Goal: Leave review/rating: Leave review/rating

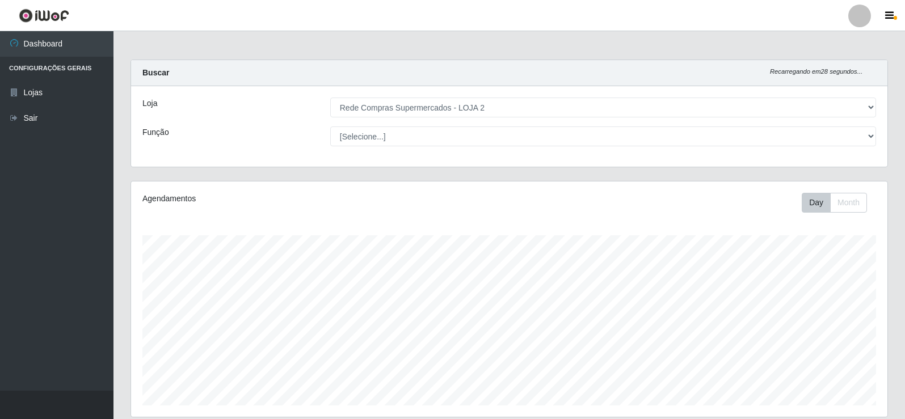
select select "161"
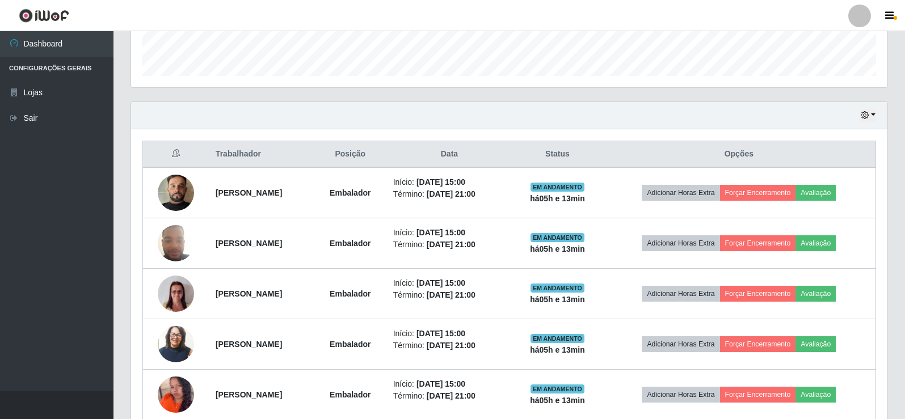
scroll to position [322, 0]
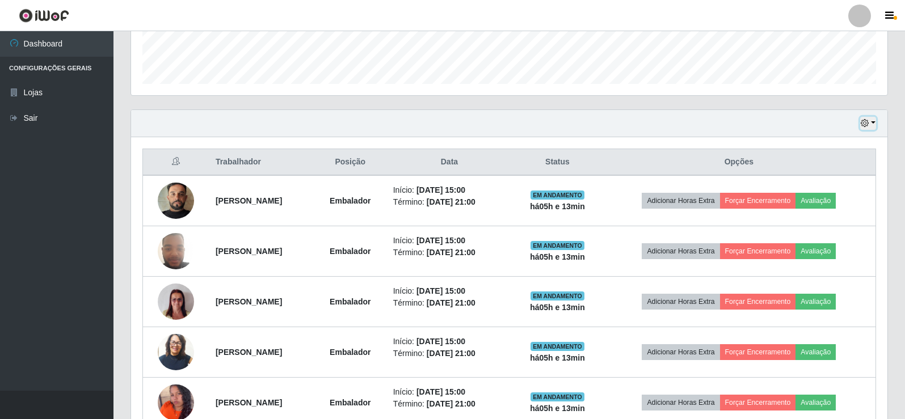
click at [866, 127] on icon "button" at bounding box center [865, 123] width 8 height 8
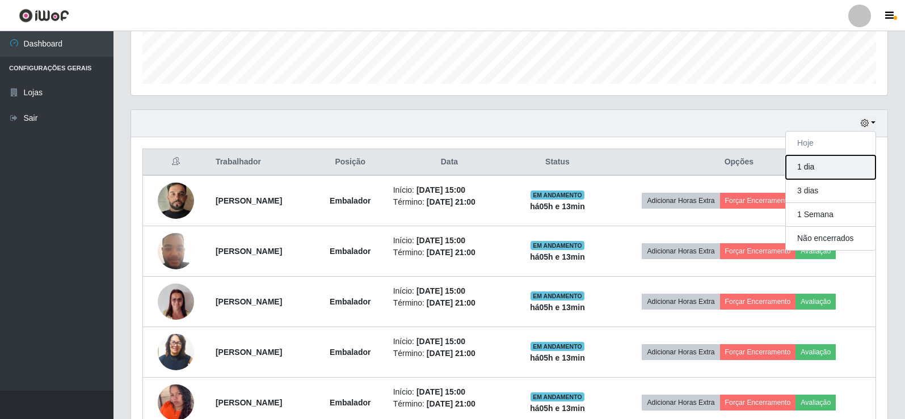
click at [807, 169] on button "1 dia" at bounding box center [831, 168] width 90 height 24
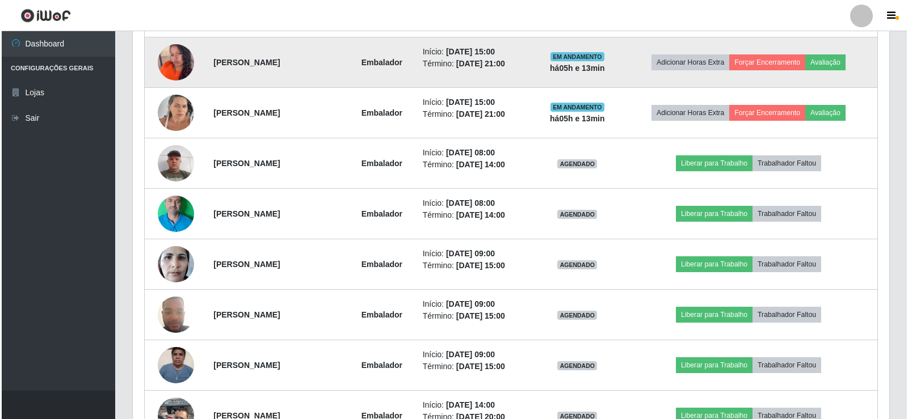
scroll to position [719, 0]
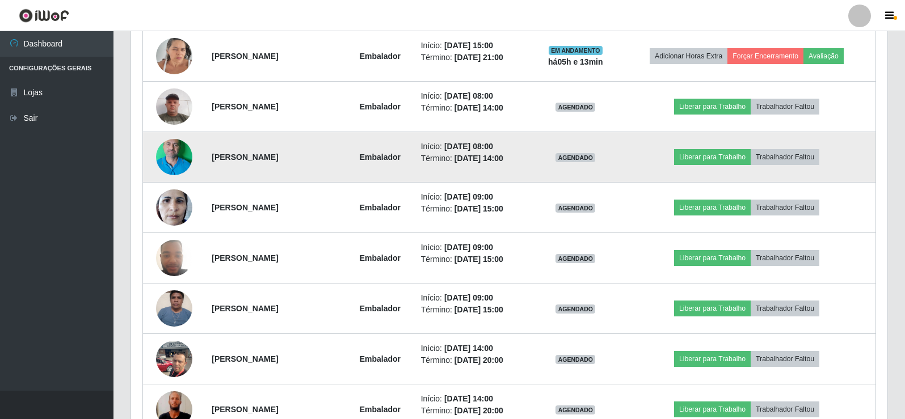
click at [179, 155] on img at bounding box center [174, 157] width 36 height 81
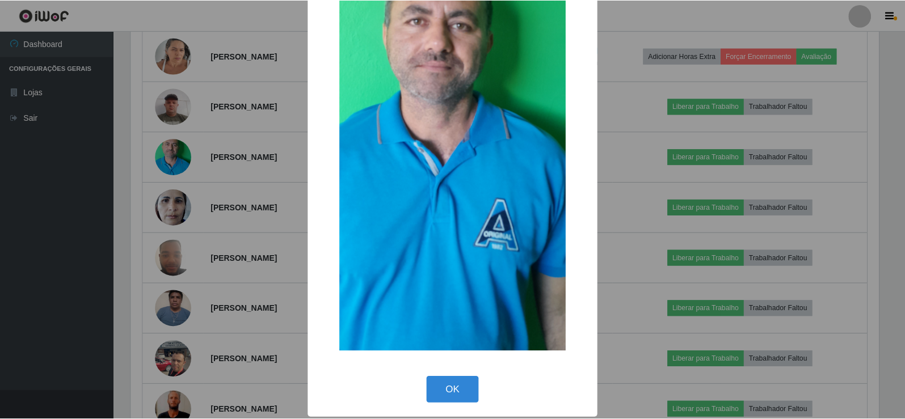
scroll to position [184, 0]
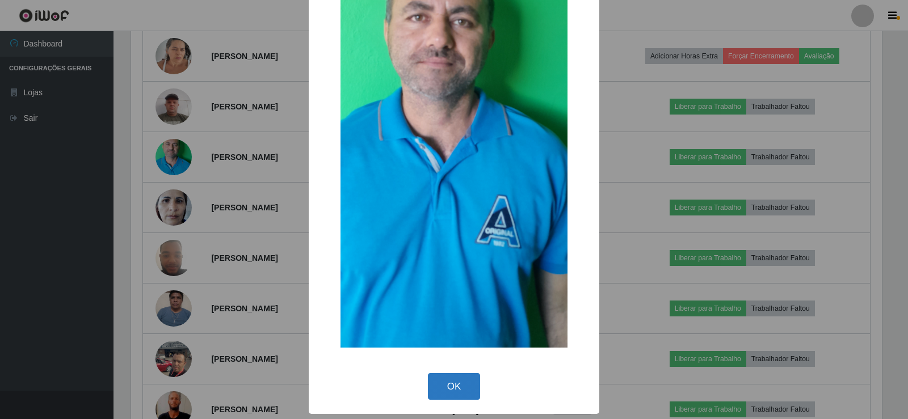
click at [452, 392] on button "OK" at bounding box center [454, 386] width 53 height 27
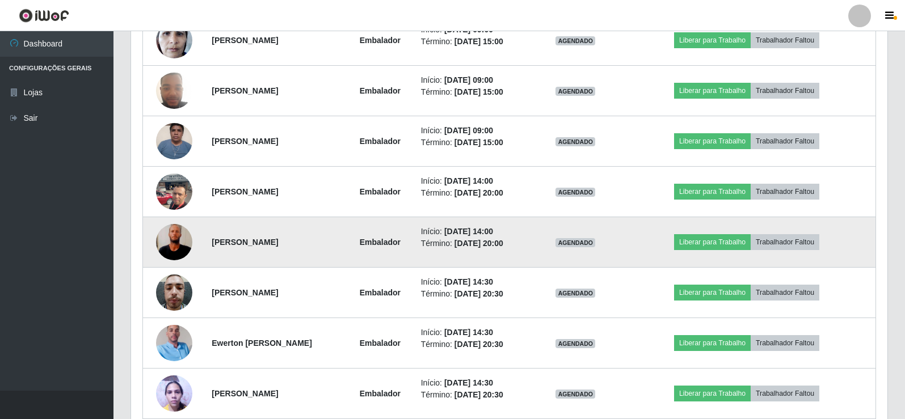
scroll to position [889, 0]
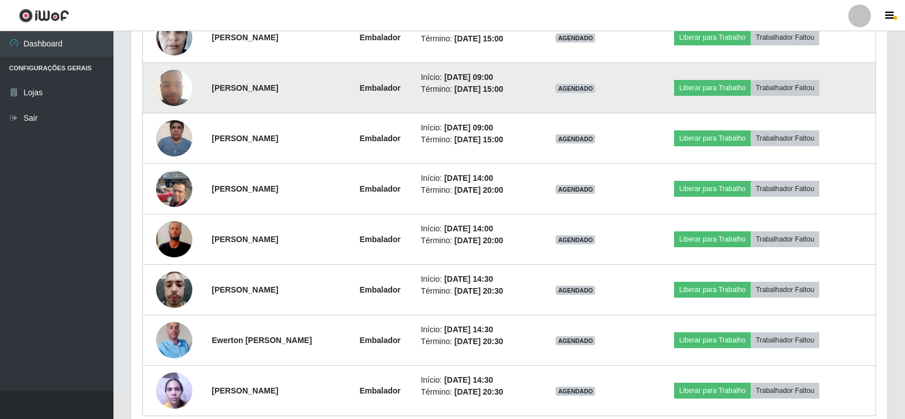
click at [169, 87] on img at bounding box center [174, 88] width 36 height 48
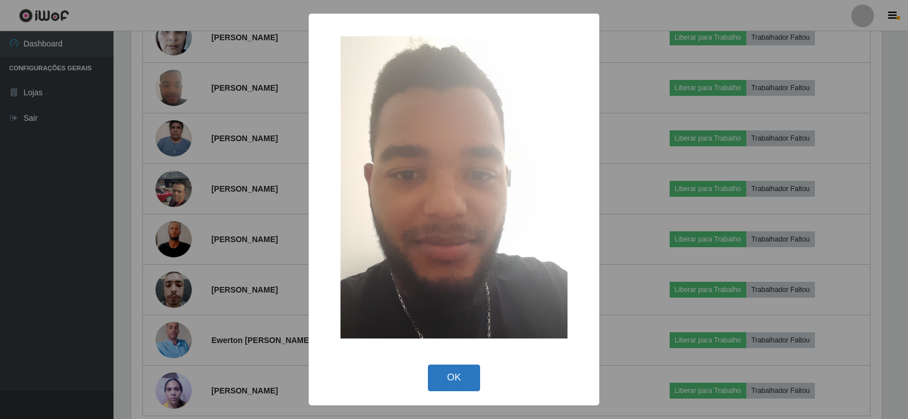
click at [457, 377] on button "OK" at bounding box center [454, 378] width 53 height 27
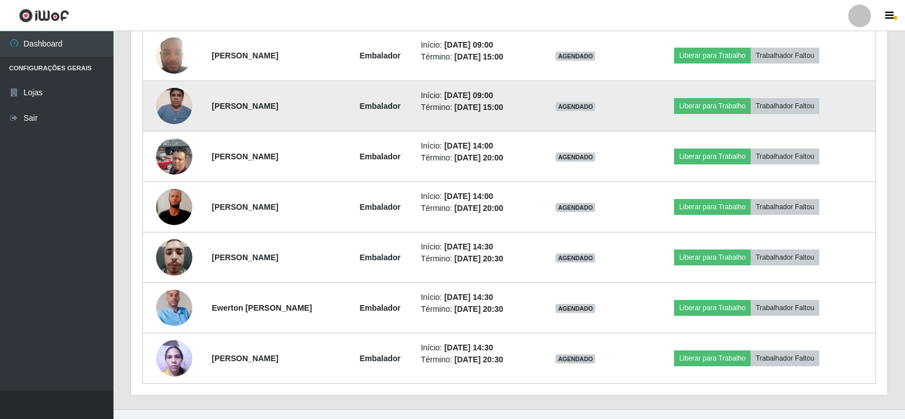
scroll to position [940, 0]
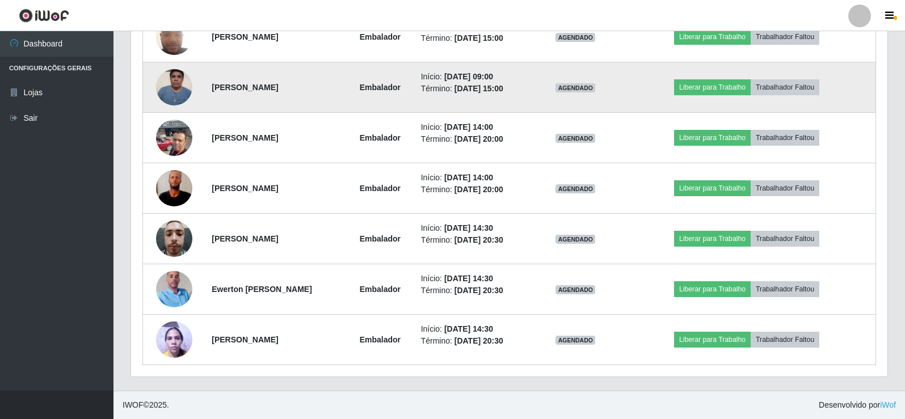
click at [175, 85] on img at bounding box center [174, 87] width 36 height 48
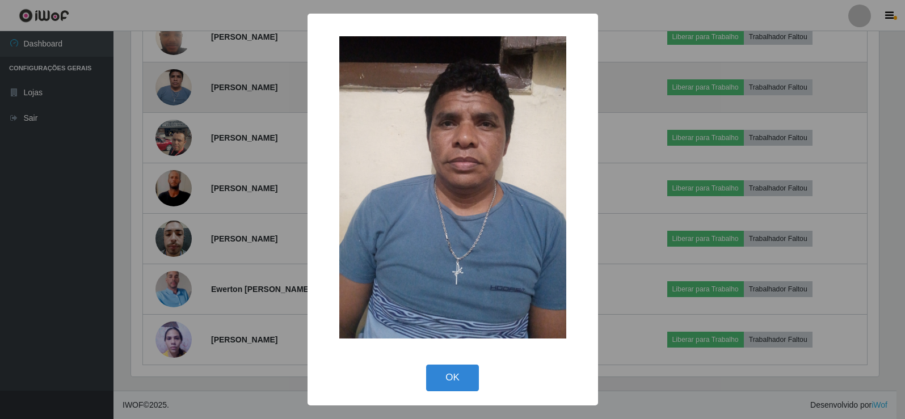
scroll to position [236, 751]
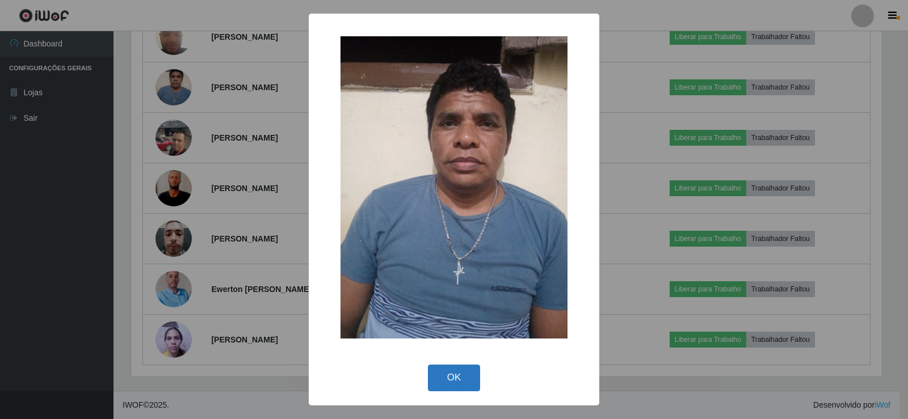
click at [461, 367] on button "OK" at bounding box center [454, 378] width 53 height 27
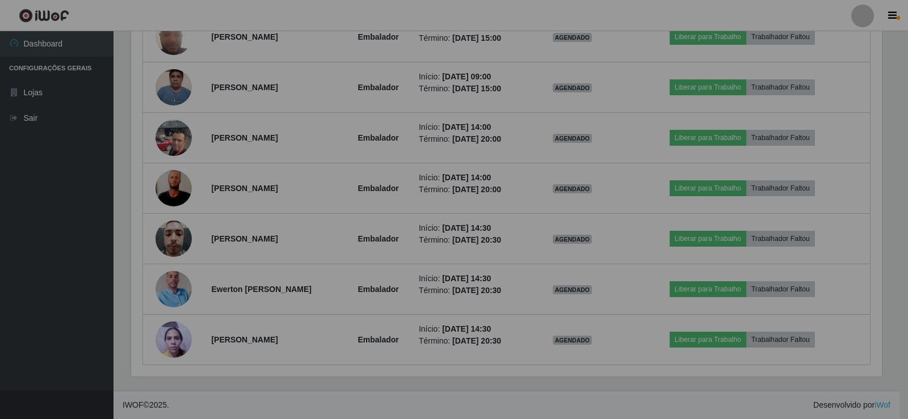
scroll to position [236, 757]
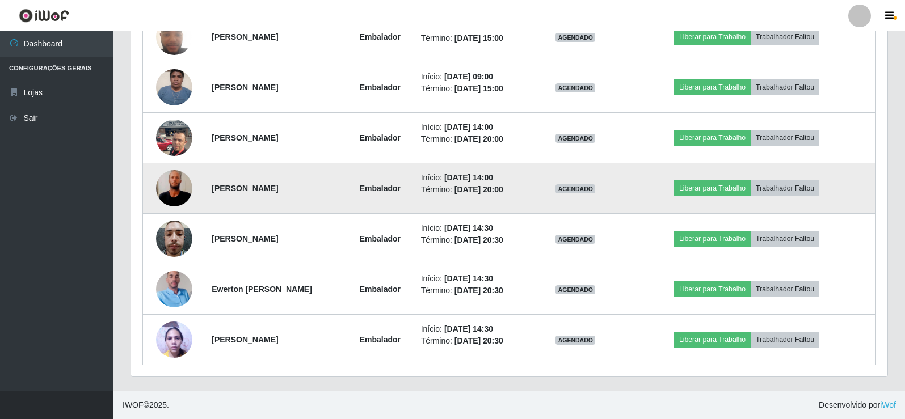
click at [170, 179] on img at bounding box center [174, 188] width 36 height 81
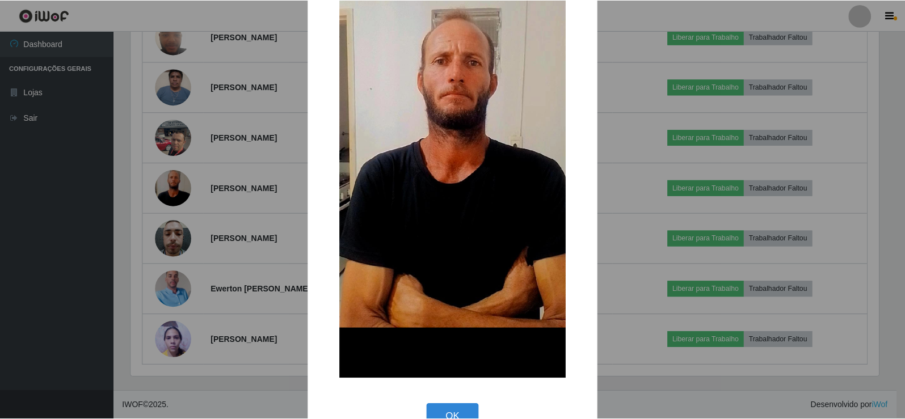
scroll to position [184, 0]
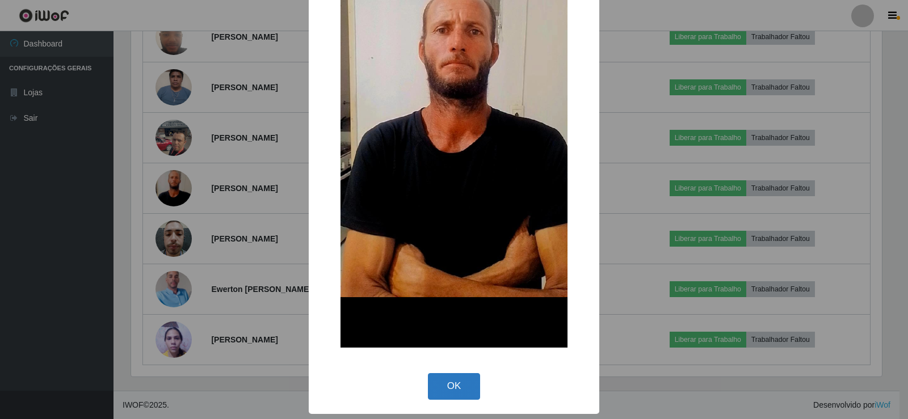
click at [443, 393] on button "OK" at bounding box center [454, 386] width 53 height 27
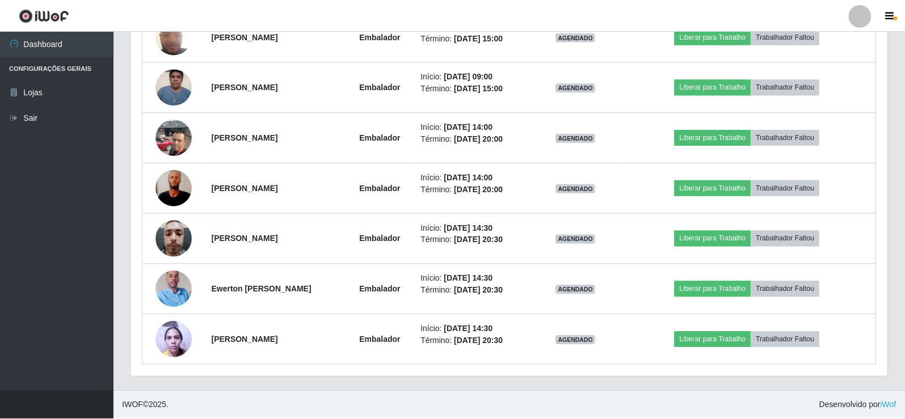
scroll to position [236, 757]
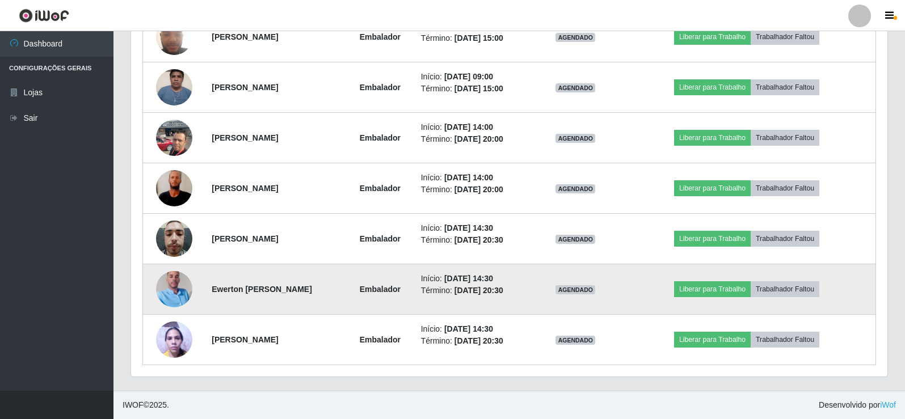
click at [170, 284] on img at bounding box center [174, 289] width 36 height 65
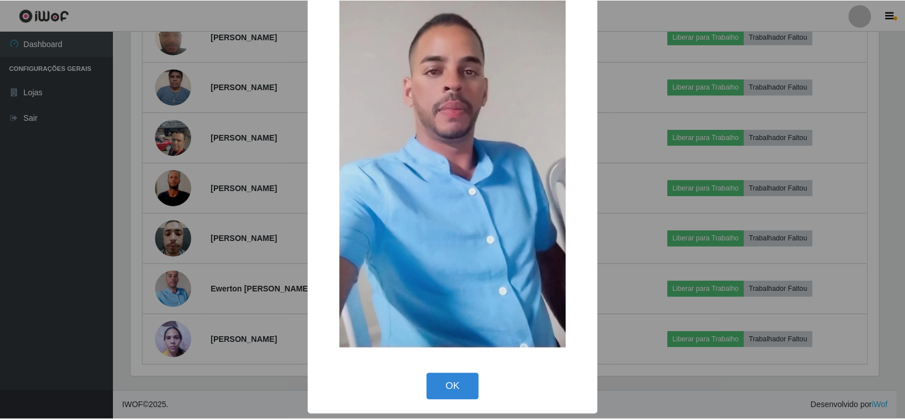
scroll to position [83, 0]
click at [463, 391] on button "OK" at bounding box center [454, 386] width 53 height 27
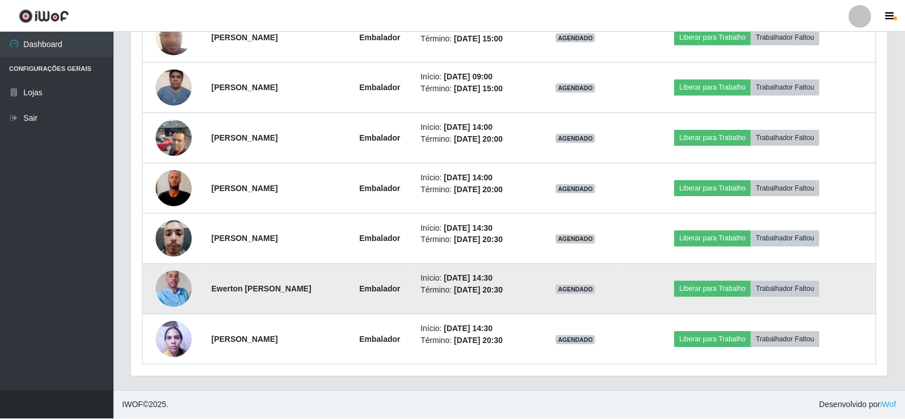
scroll to position [236, 757]
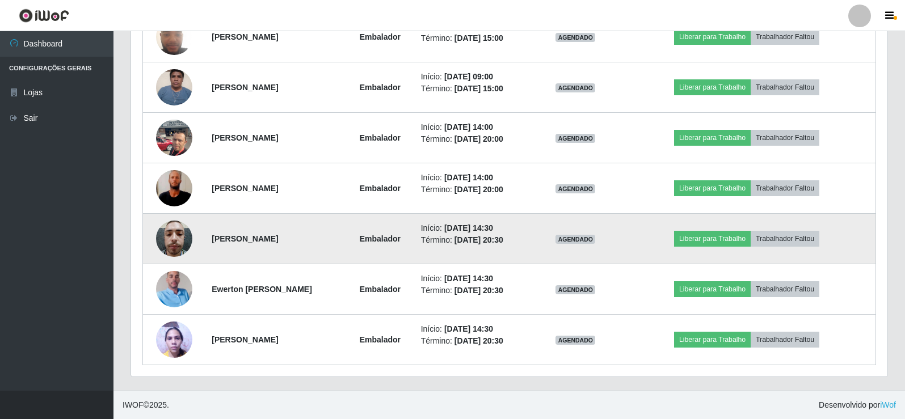
click at [171, 246] on img at bounding box center [174, 239] width 36 height 48
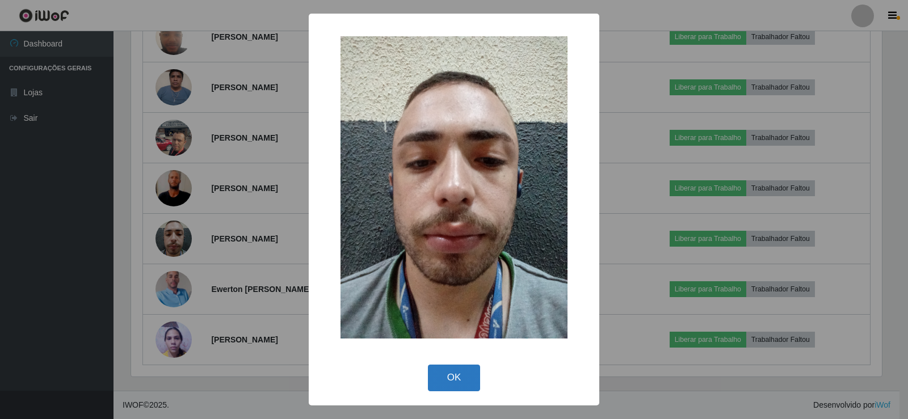
click at [459, 373] on button "OK" at bounding box center [454, 378] width 53 height 27
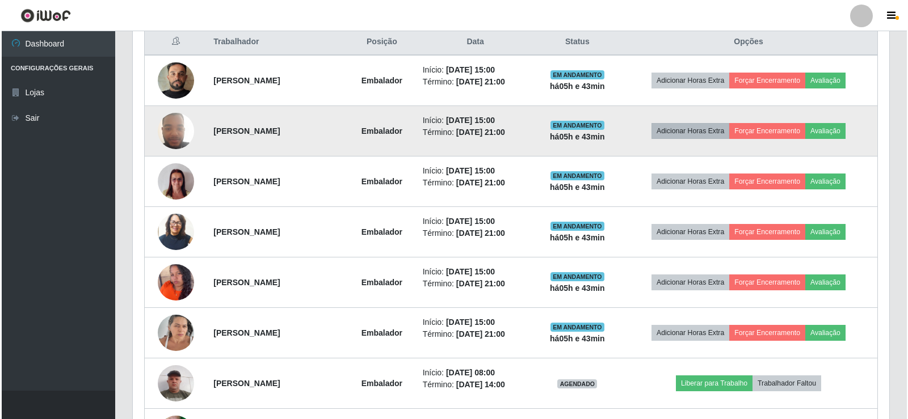
scroll to position [373, 0]
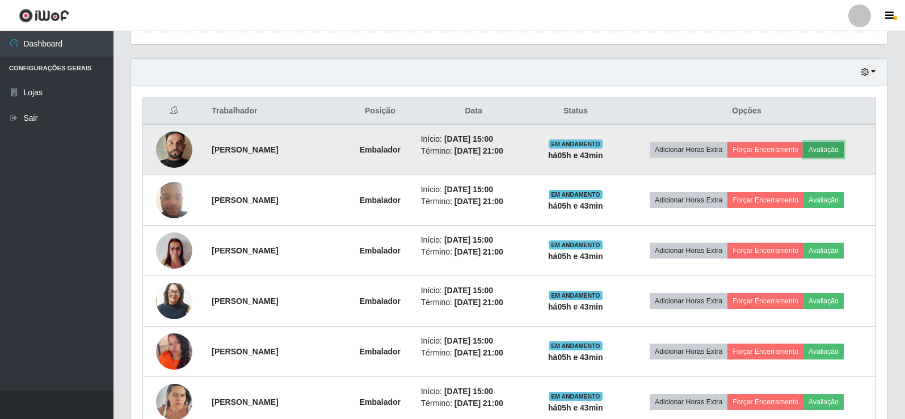
click at [842, 153] on button "Avaliação" at bounding box center [824, 150] width 40 height 16
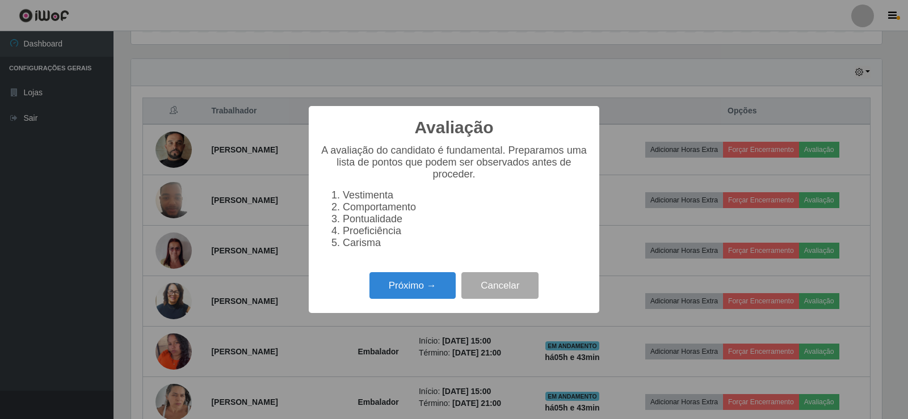
scroll to position [236, 751]
click at [417, 281] on button "Próximo →" at bounding box center [412, 285] width 86 height 27
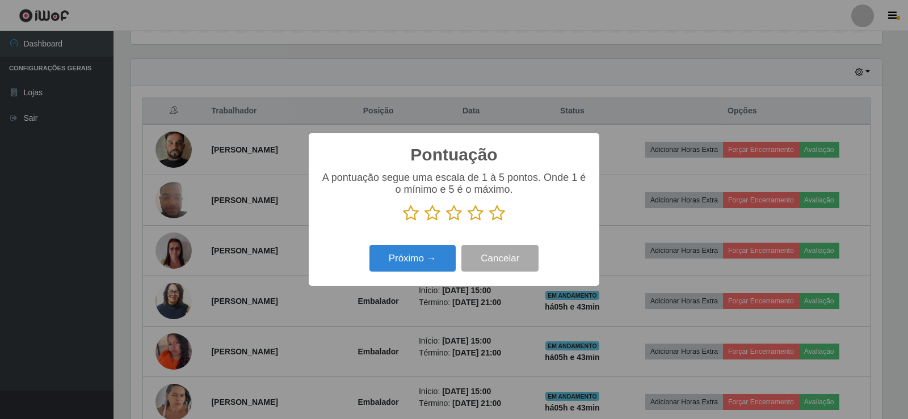
scroll to position [567352, 566837]
click at [497, 214] on icon at bounding box center [497, 213] width 16 height 17
click at [489, 222] on input "radio" at bounding box center [489, 222] width 0 height 0
click at [417, 261] on button "Próximo →" at bounding box center [412, 258] width 86 height 27
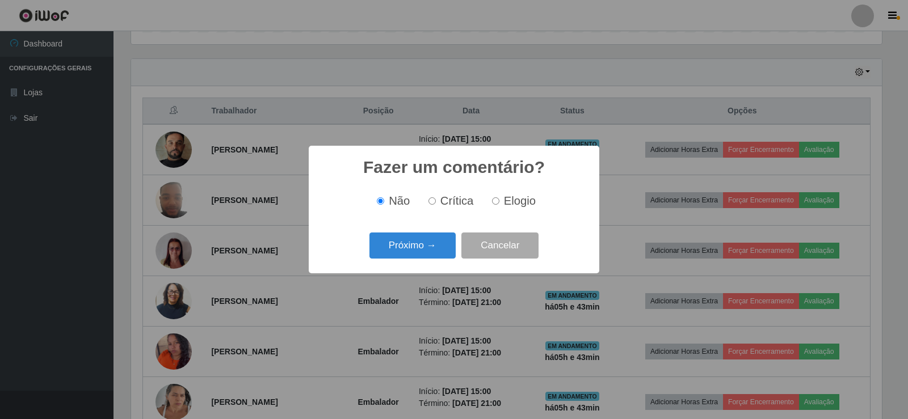
click at [419, 247] on button "Próximo →" at bounding box center [412, 246] width 86 height 27
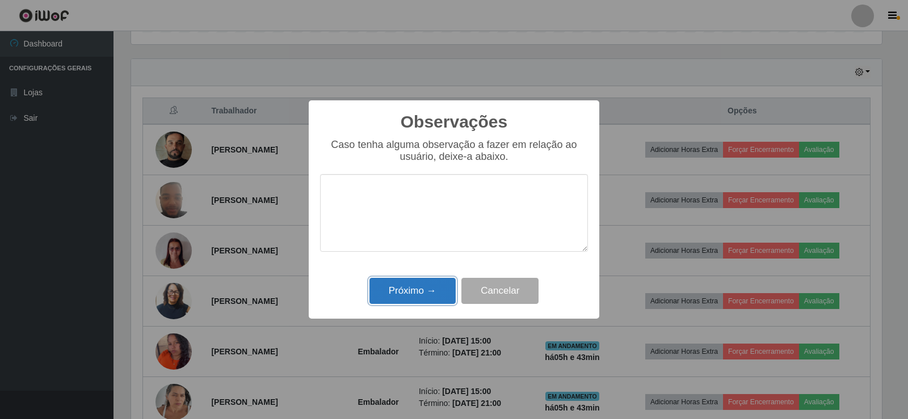
click at [425, 290] on button "Próximo →" at bounding box center [412, 291] width 86 height 27
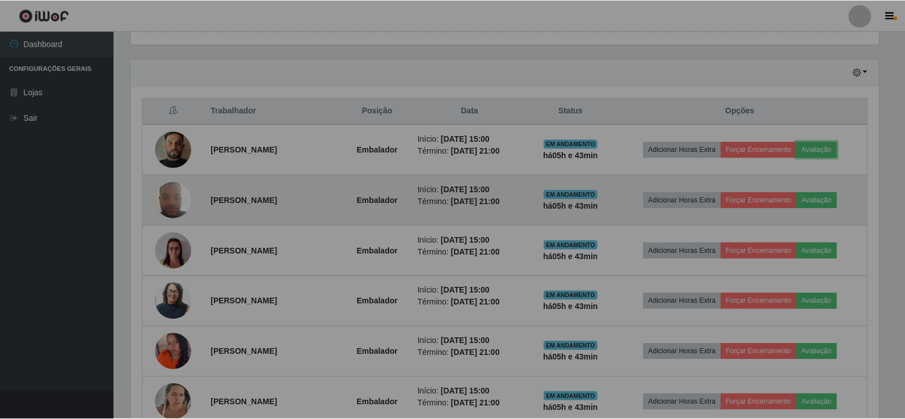
scroll to position [236, 757]
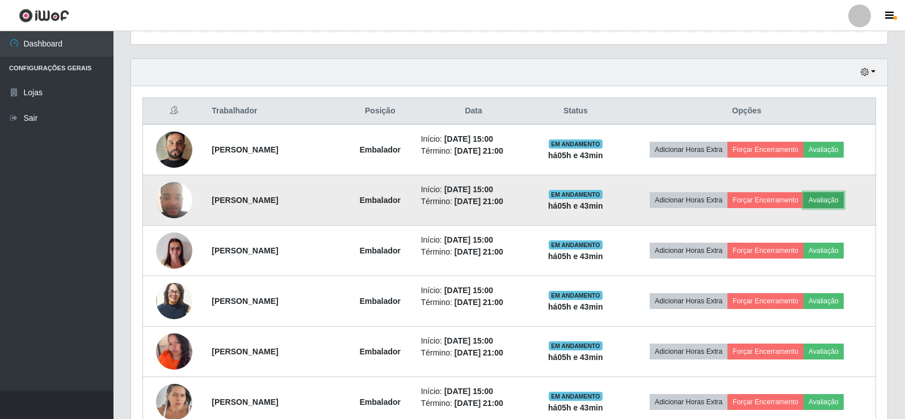
click at [842, 200] on button "Avaliação" at bounding box center [824, 200] width 40 height 16
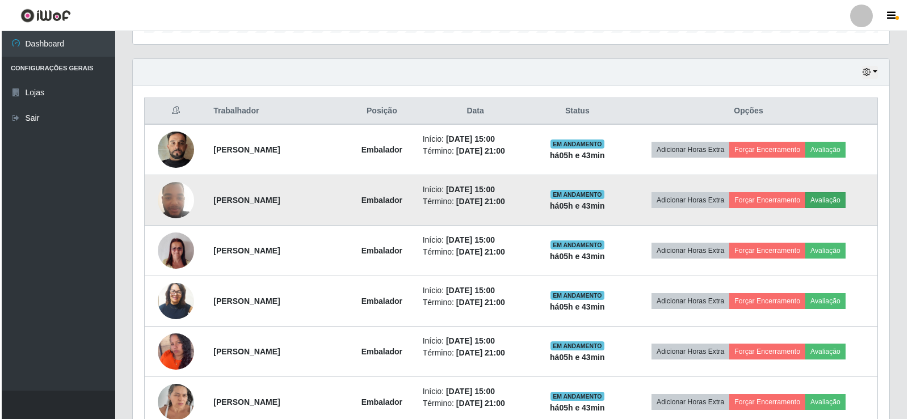
scroll to position [236, 751]
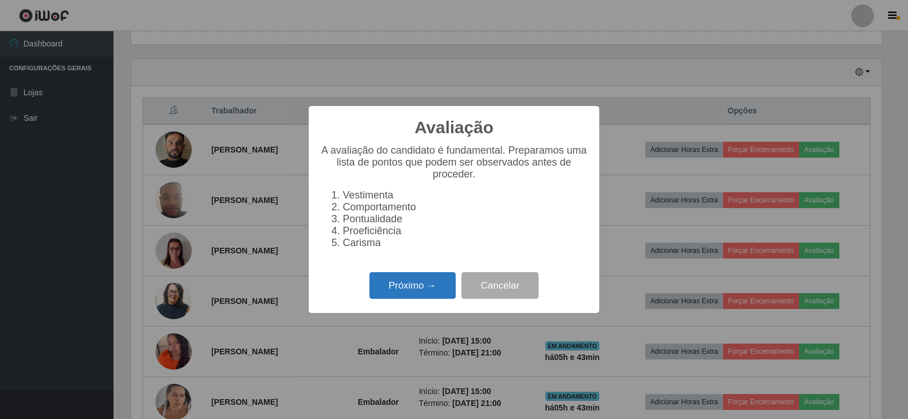
click at [442, 287] on button "Próximo →" at bounding box center [412, 285] width 86 height 27
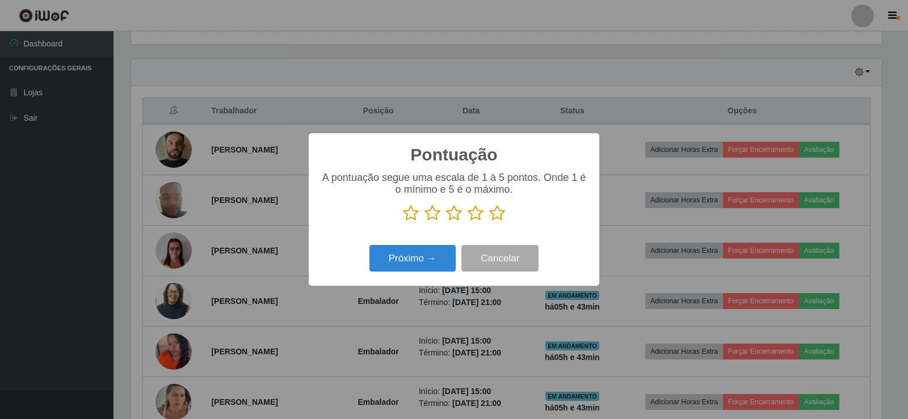
click at [494, 215] on icon at bounding box center [497, 213] width 16 height 17
click at [489, 222] on input "radio" at bounding box center [489, 222] width 0 height 0
click at [431, 258] on button "Próximo →" at bounding box center [412, 258] width 86 height 27
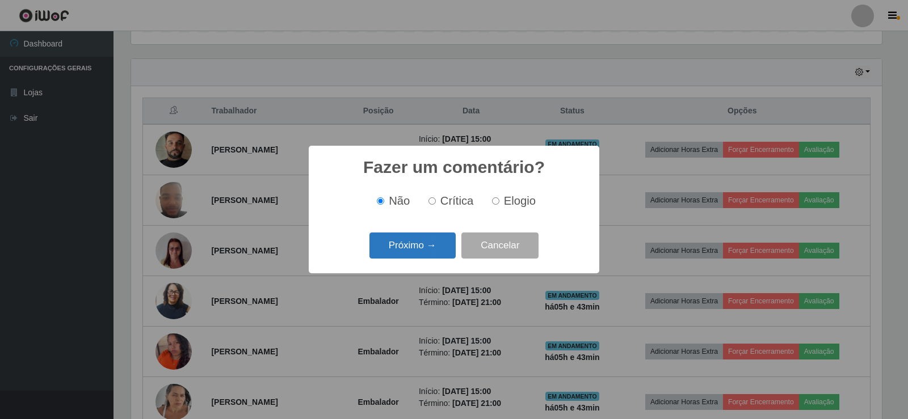
click at [435, 249] on button "Próximo →" at bounding box center [412, 246] width 86 height 27
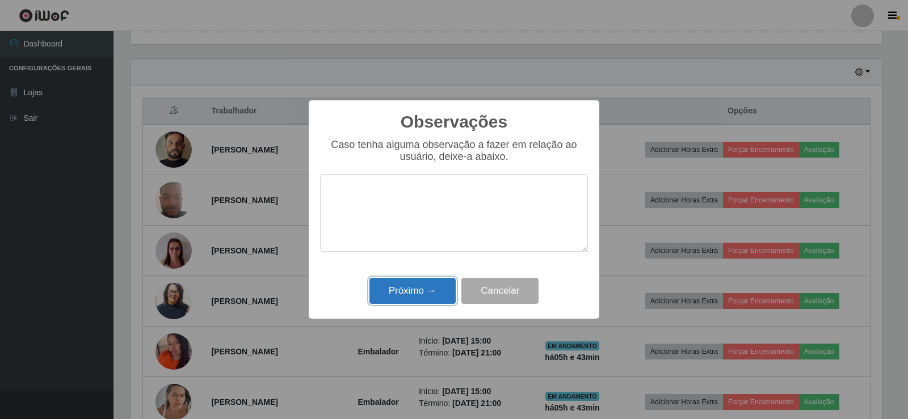
click at [417, 303] on button "Próximo →" at bounding box center [412, 291] width 86 height 27
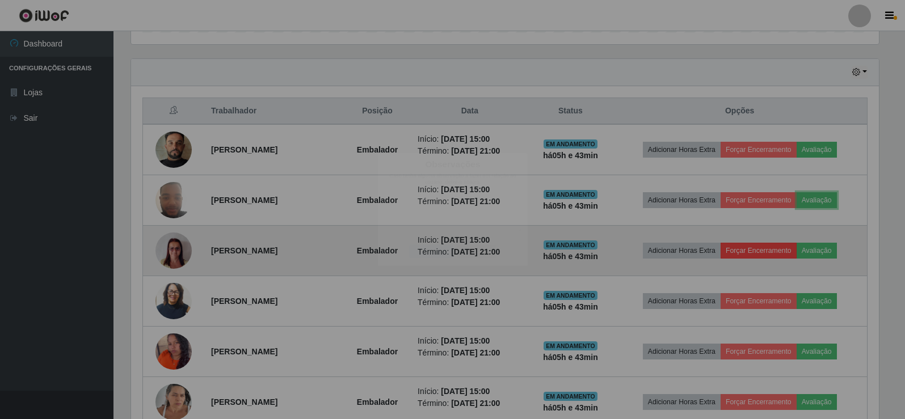
scroll to position [236, 757]
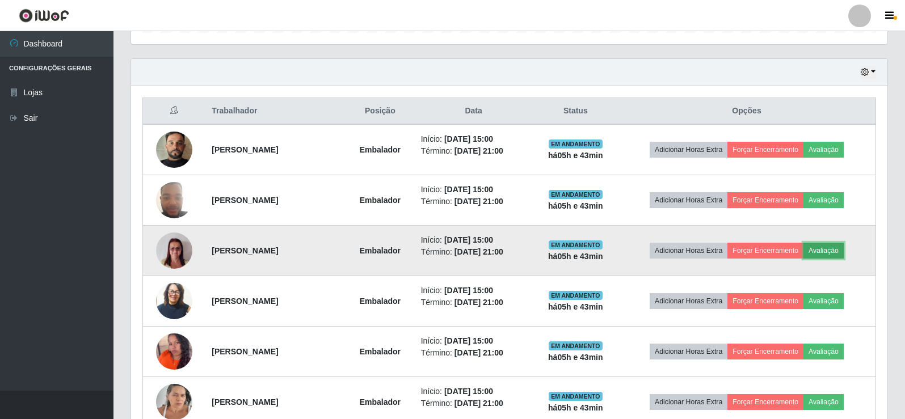
click at [835, 253] on button "Avaliação" at bounding box center [824, 251] width 40 height 16
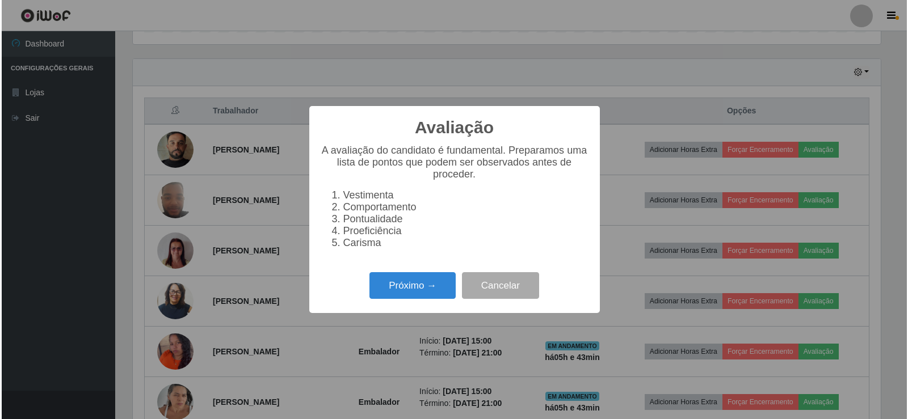
scroll to position [236, 751]
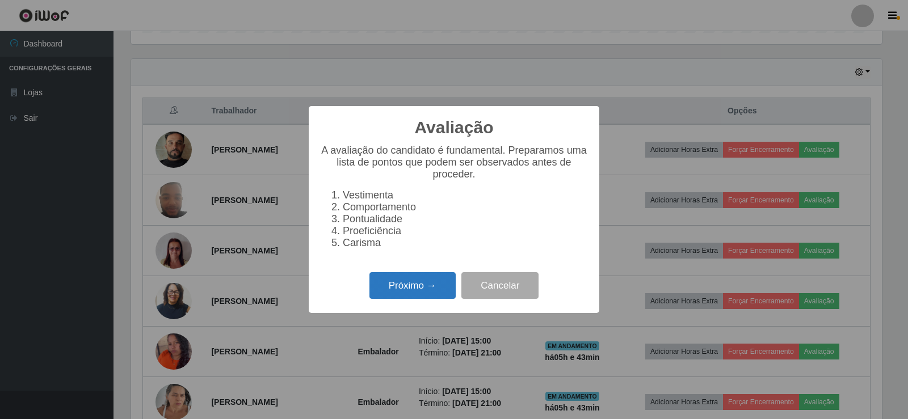
click at [401, 285] on button "Próximo →" at bounding box center [412, 285] width 86 height 27
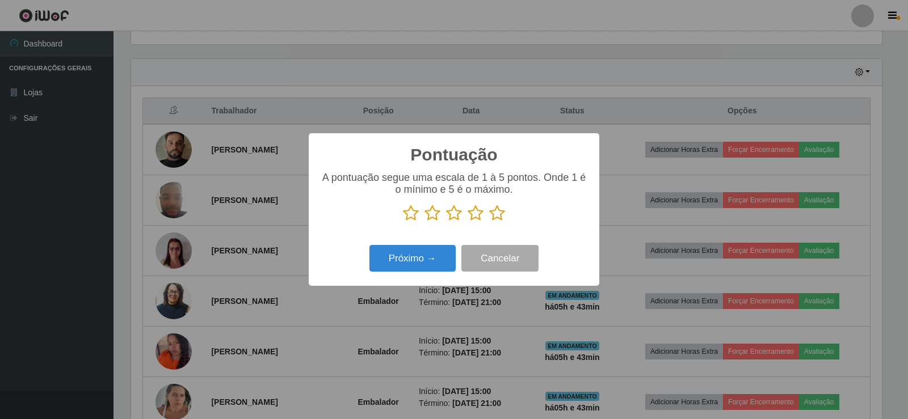
scroll to position [567352, 566837]
click at [499, 215] on icon at bounding box center [497, 213] width 16 height 17
click at [489, 222] on input "radio" at bounding box center [489, 222] width 0 height 0
click at [418, 259] on button "Próximo →" at bounding box center [412, 258] width 86 height 27
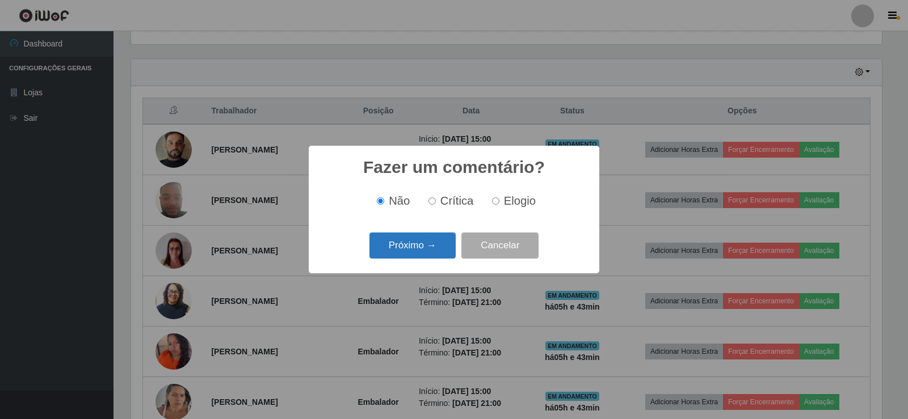
click at [409, 254] on button "Próximo →" at bounding box center [412, 246] width 86 height 27
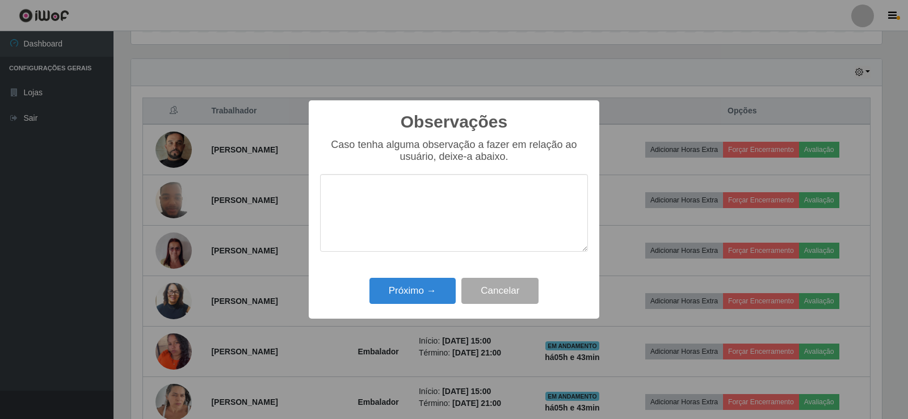
click at [424, 274] on div "Observações × Caso tenha alguma observação a fazer em relação ao usuário, deixe…" at bounding box center [454, 209] width 291 height 219
click at [426, 304] on button "Próximo →" at bounding box center [412, 291] width 86 height 27
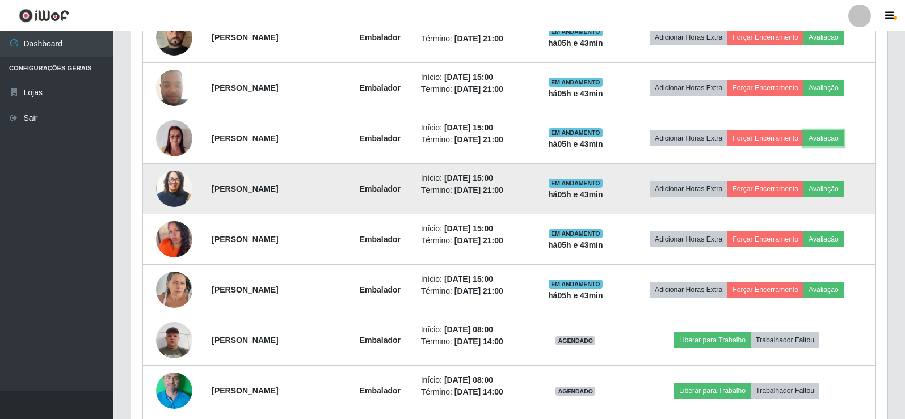
scroll to position [486, 0]
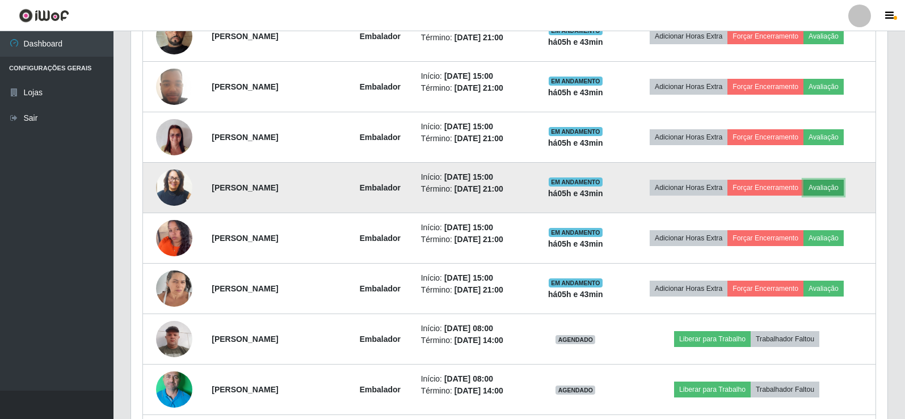
click at [832, 186] on button "Avaliação" at bounding box center [824, 188] width 40 height 16
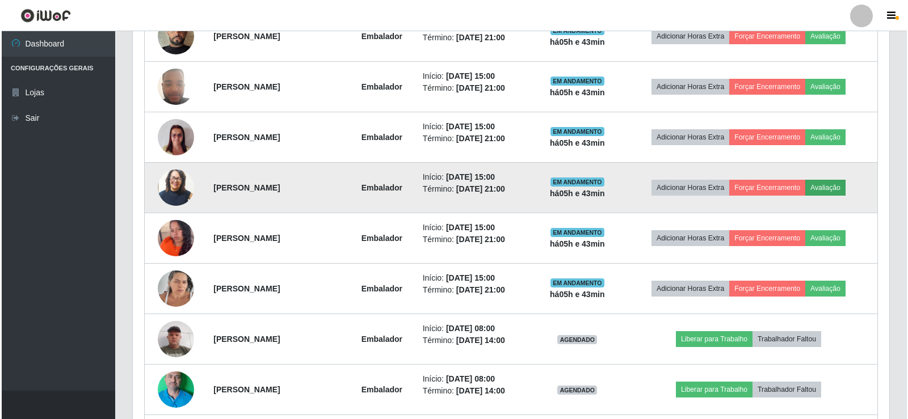
scroll to position [236, 751]
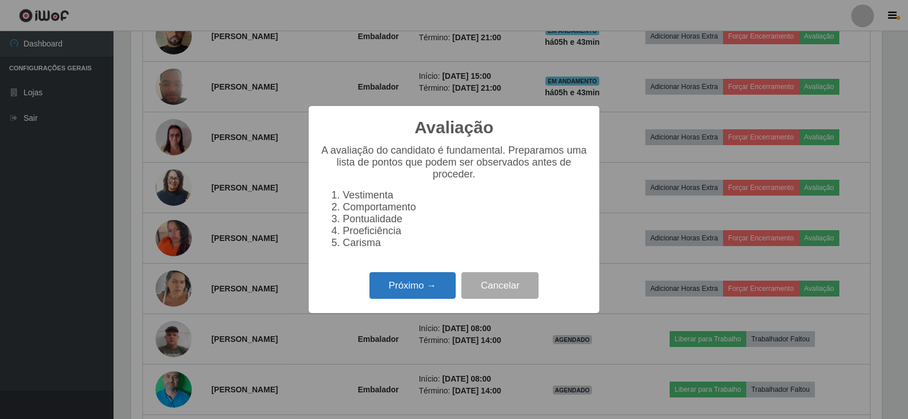
click at [414, 279] on button "Próximo →" at bounding box center [412, 285] width 86 height 27
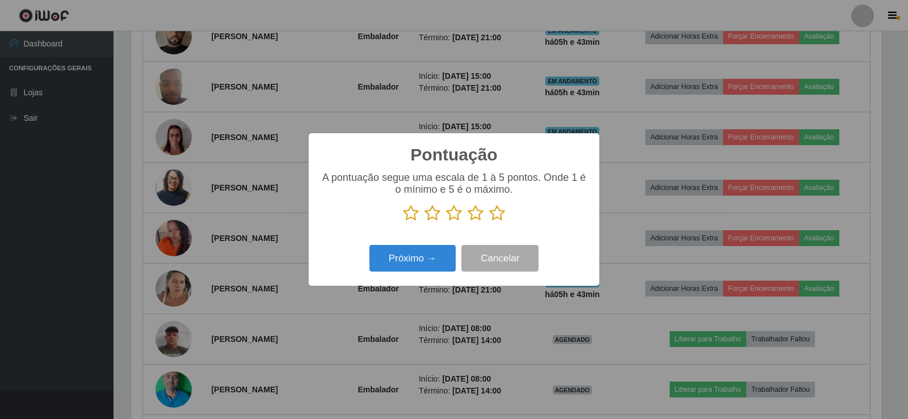
scroll to position [567352, 566837]
click at [499, 218] on icon at bounding box center [497, 213] width 16 height 17
click at [489, 222] on input "radio" at bounding box center [489, 222] width 0 height 0
click at [398, 261] on button "Próximo →" at bounding box center [412, 258] width 86 height 27
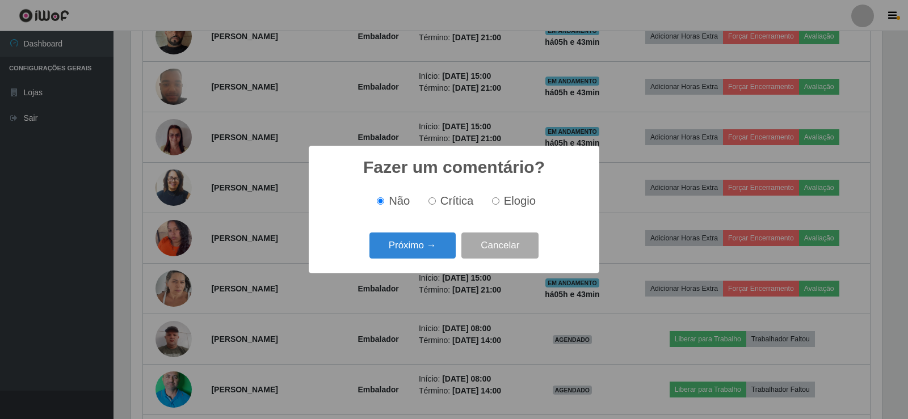
click at [409, 241] on button "Próximo →" at bounding box center [412, 246] width 86 height 27
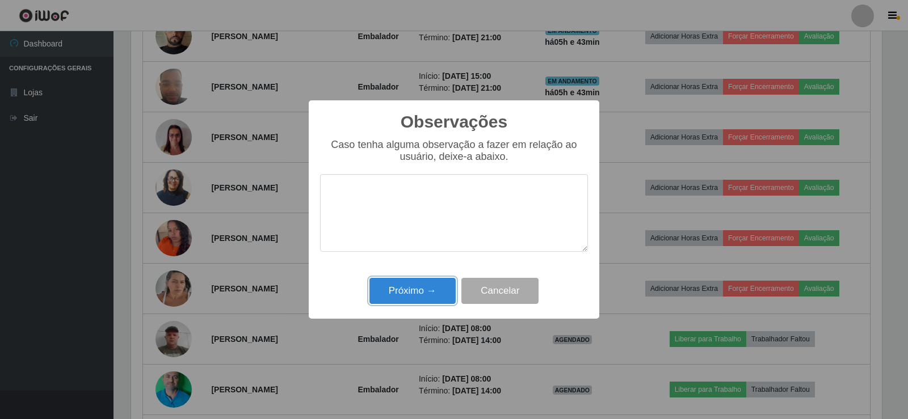
click at [429, 288] on button "Próximo →" at bounding box center [412, 291] width 86 height 27
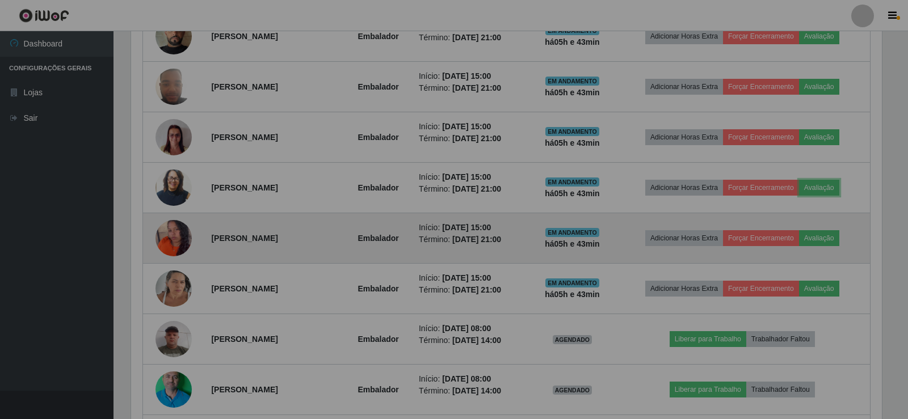
scroll to position [236, 757]
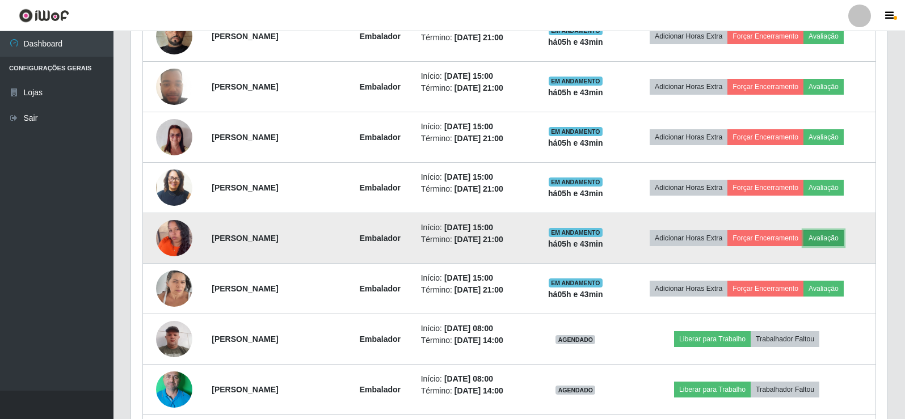
click at [835, 236] on button "Avaliação" at bounding box center [824, 238] width 40 height 16
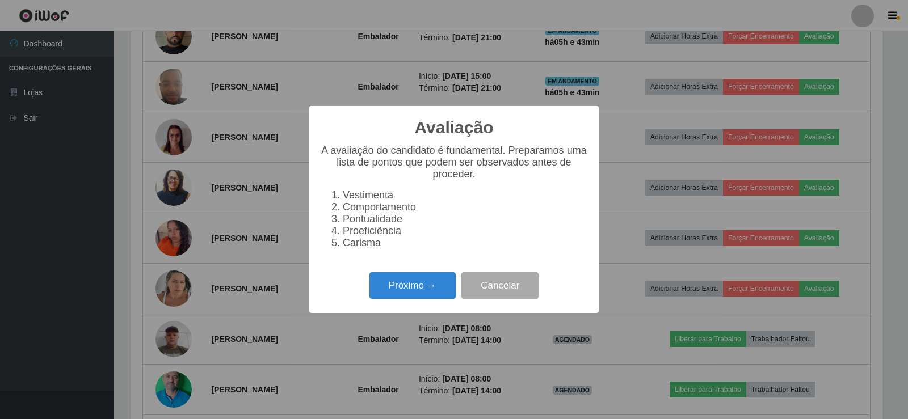
scroll to position [236, 751]
drag, startPoint x: 387, startPoint y: 274, endPoint x: 391, endPoint y: 290, distance: 17.1
click at [387, 277] on div "Avaliação × A avaliação do candidato é fundamental. Preparamos uma lista de pon…" at bounding box center [454, 209] width 291 height 207
click at [391, 290] on button "Próximo →" at bounding box center [412, 285] width 86 height 27
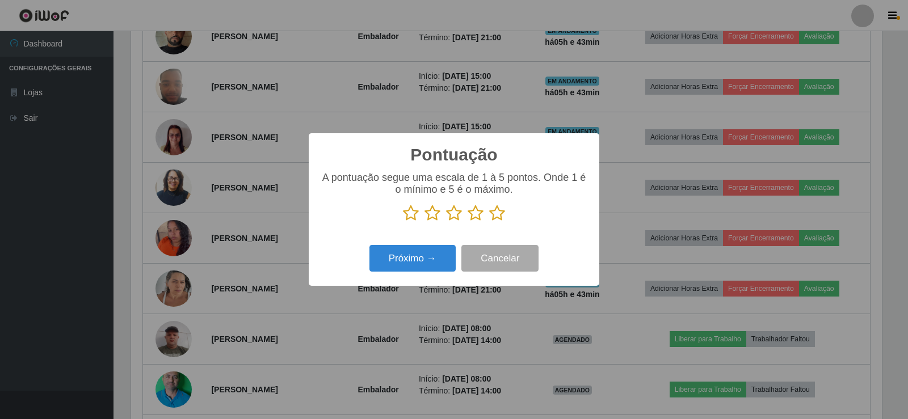
click at [494, 218] on icon at bounding box center [497, 213] width 16 height 17
click at [489, 222] on input "radio" at bounding box center [489, 222] width 0 height 0
click at [376, 255] on button "Próximo →" at bounding box center [412, 258] width 86 height 27
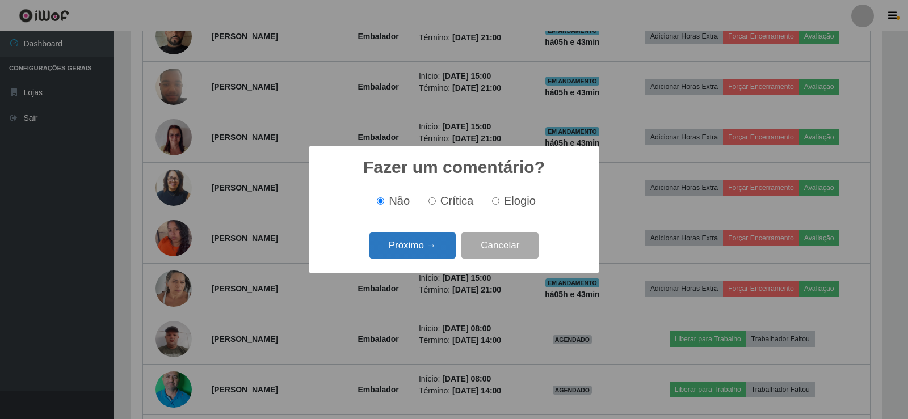
click at [397, 240] on button "Próximo →" at bounding box center [412, 246] width 86 height 27
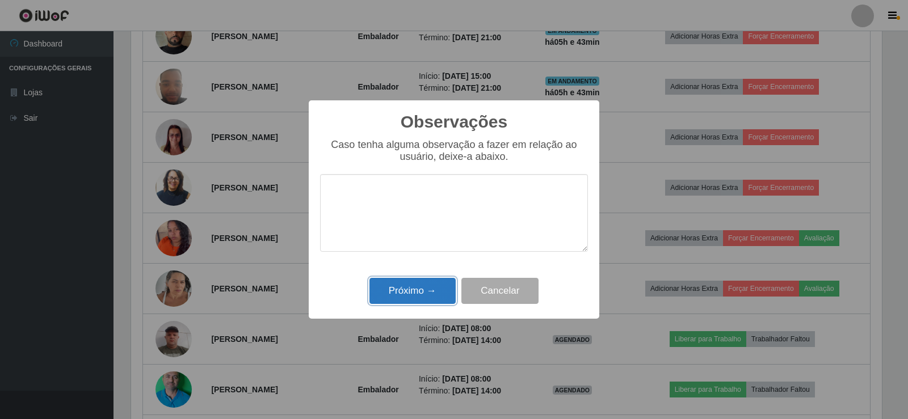
click at [431, 287] on button "Próximo →" at bounding box center [412, 291] width 86 height 27
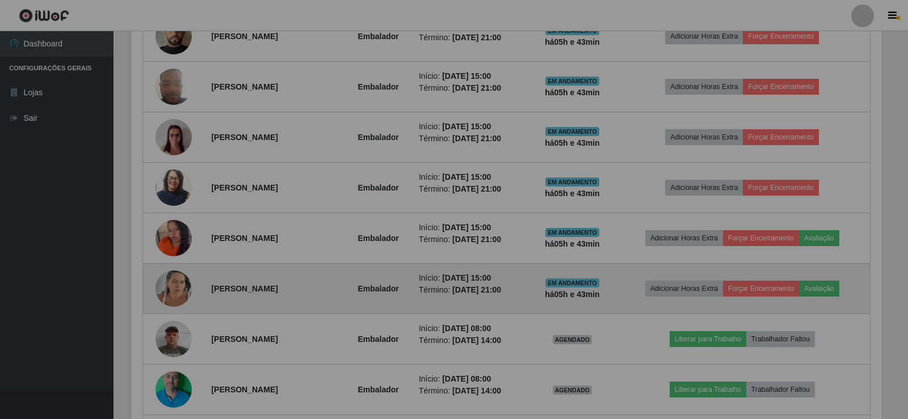
scroll to position [236, 757]
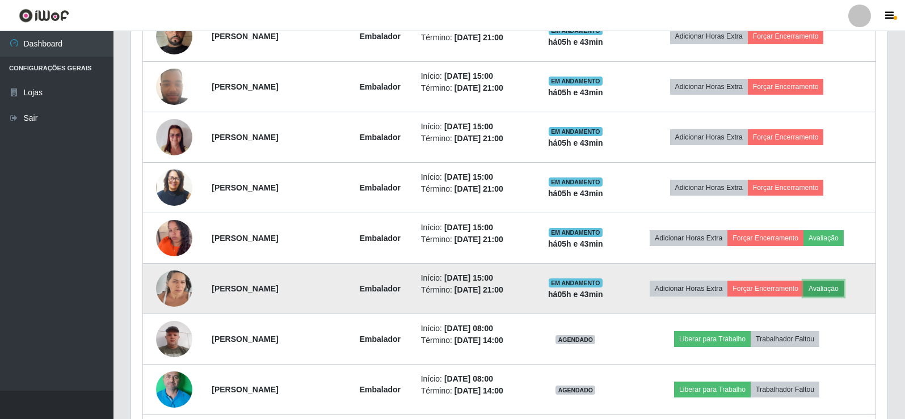
click at [838, 287] on button "Avaliação" at bounding box center [824, 289] width 40 height 16
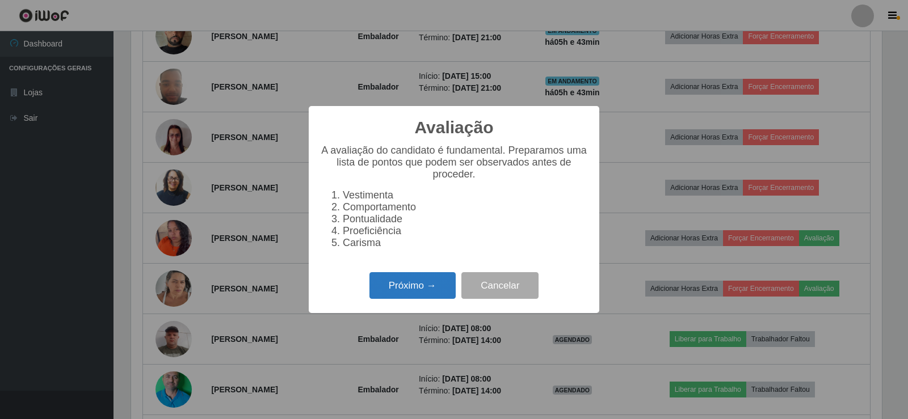
click at [450, 291] on button "Próximo →" at bounding box center [412, 285] width 86 height 27
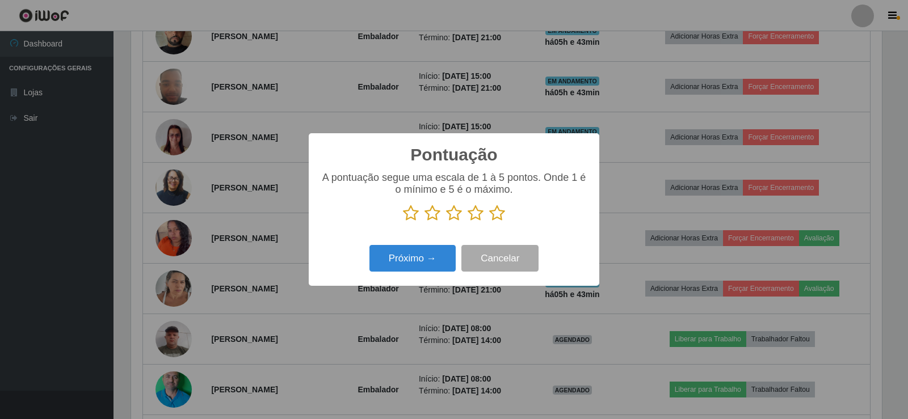
click at [501, 212] on icon at bounding box center [497, 213] width 16 height 17
click at [489, 222] on input "radio" at bounding box center [489, 222] width 0 height 0
click at [418, 258] on button "Próximo →" at bounding box center [412, 258] width 86 height 27
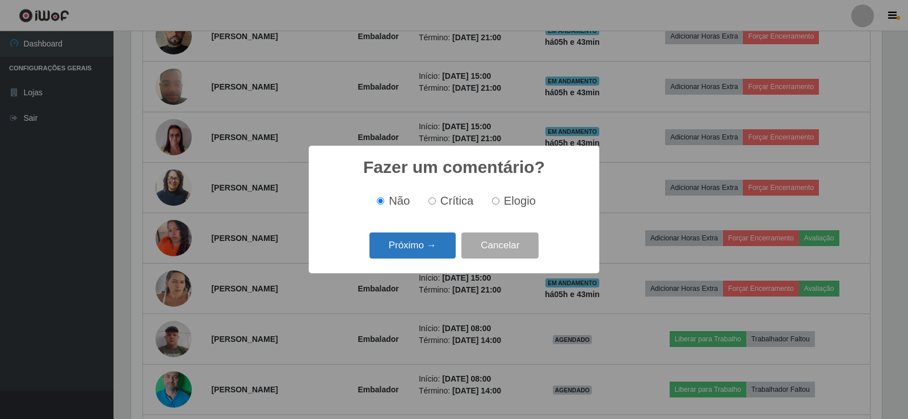
click at [418, 239] on button "Próximo →" at bounding box center [412, 246] width 86 height 27
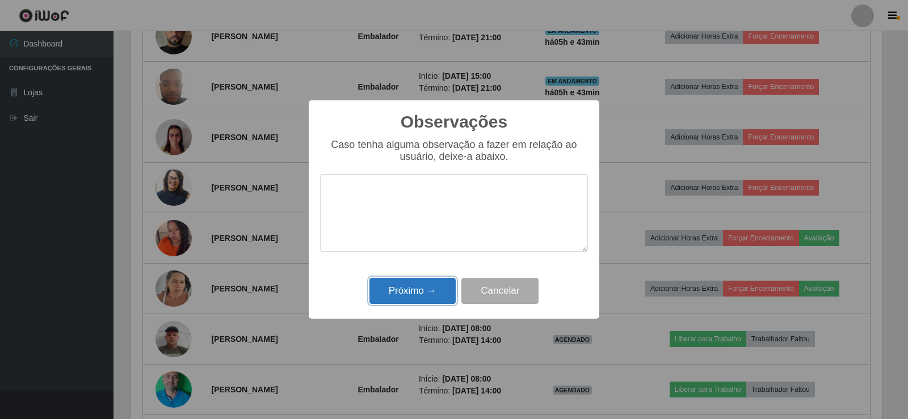
click at [435, 298] on button "Próximo →" at bounding box center [412, 291] width 86 height 27
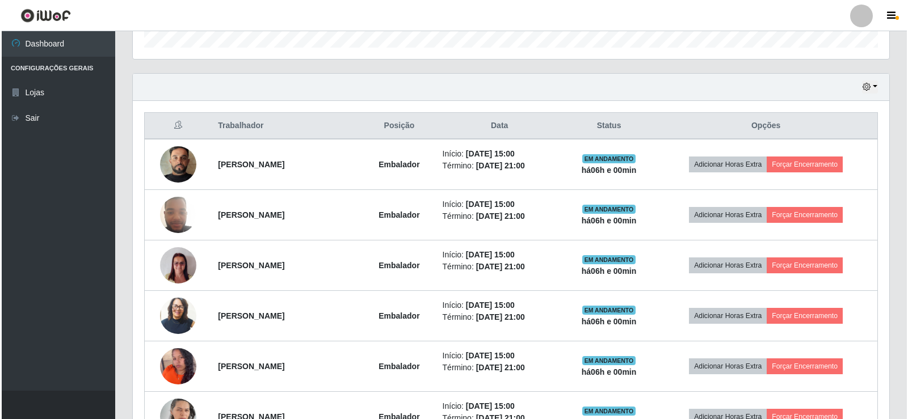
scroll to position [397, 0]
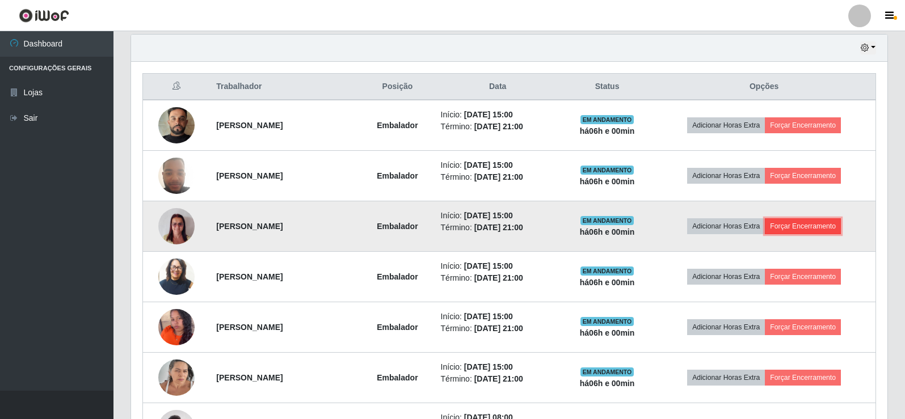
click at [821, 222] on button "Forçar Encerramento" at bounding box center [803, 227] width 76 height 16
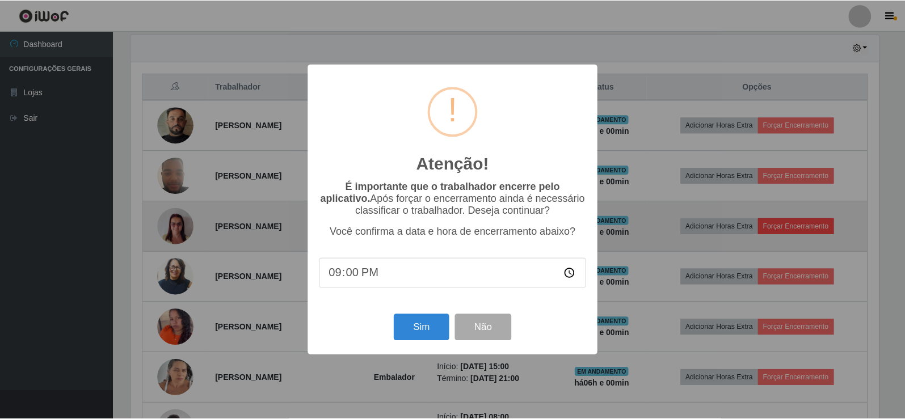
scroll to position [236, 751]
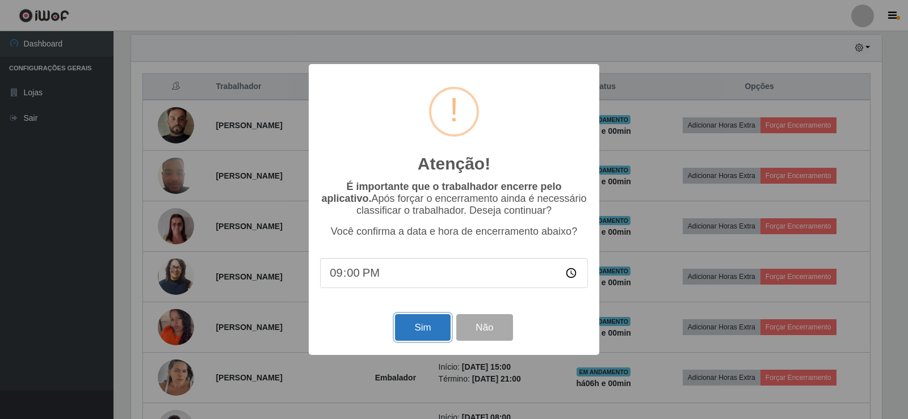
click at [426, 321] on button "Sim" at bounding box center [422, 327] width 55 height 27
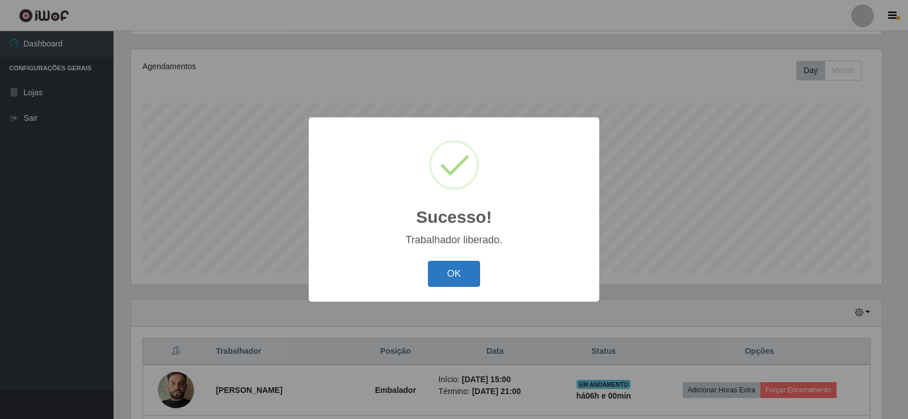
click at [457, 275] on button "OK" at bounding box center [454, 274] width 53 height 27
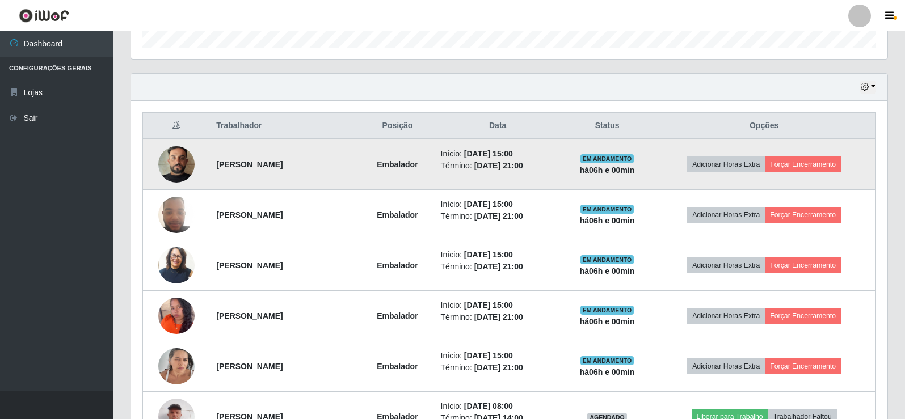
scroll to position [359, 0]
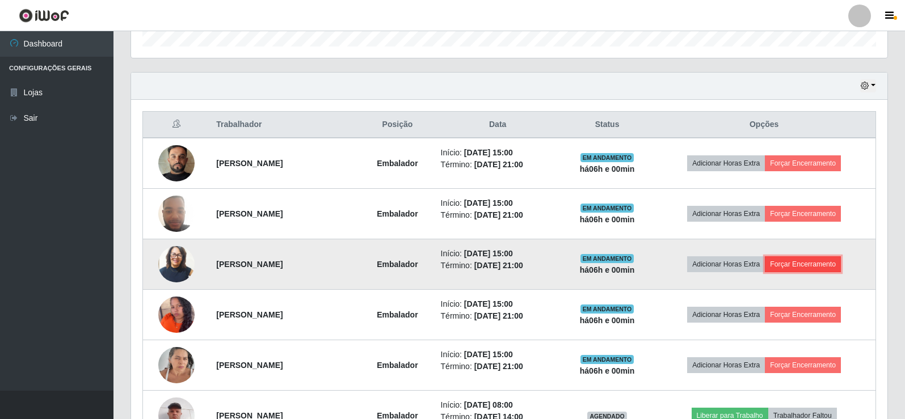
click at [813, 263] on button "Forçar Encerramento" at bounding box center [803, 265] width 76 height 16
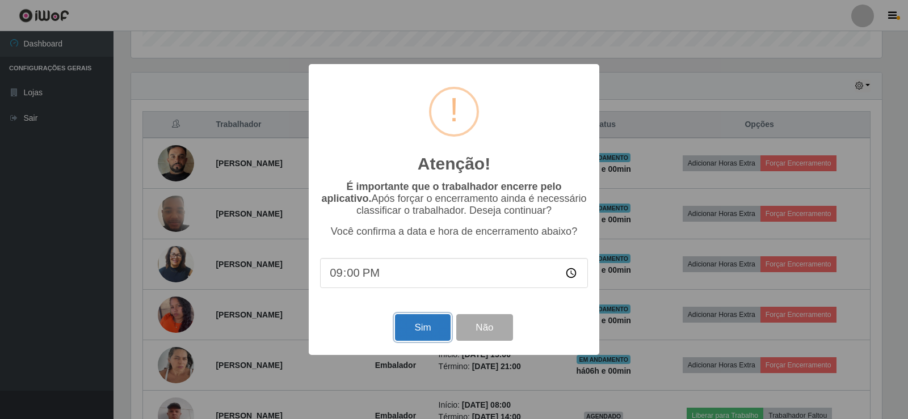
click at [423, 329] on button "Sim" at bounding box center [422, 327] width 55 height 27
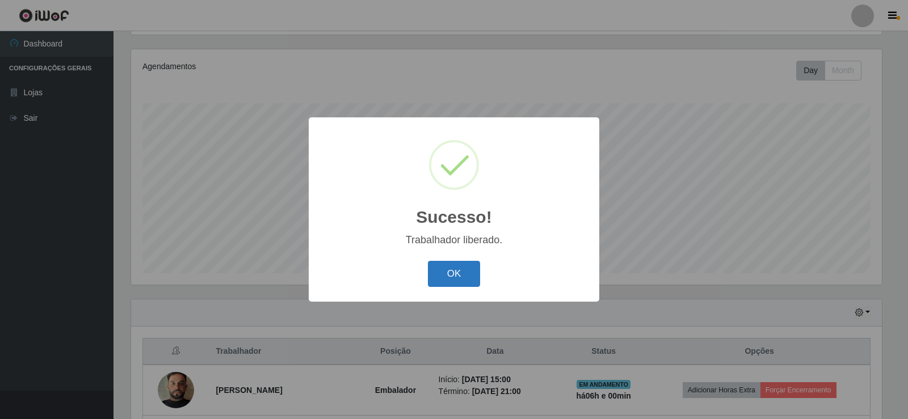
click at [464, 282] on button "OK" at bounding box center [454, 274] width 53 height 27
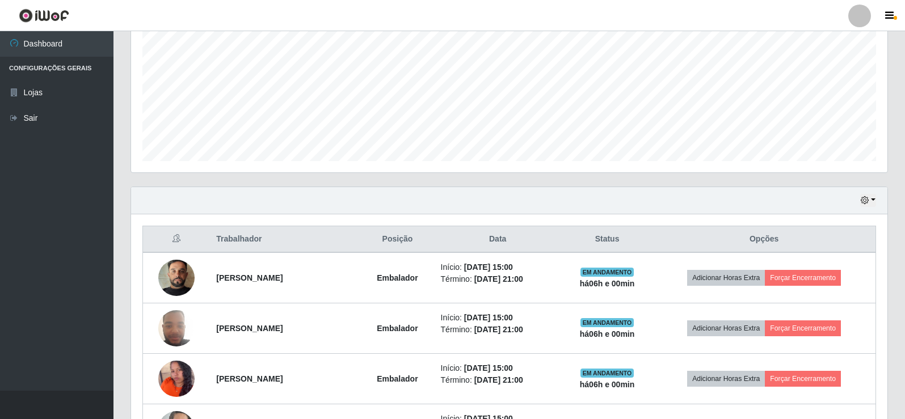
scroll to position [246, 0]
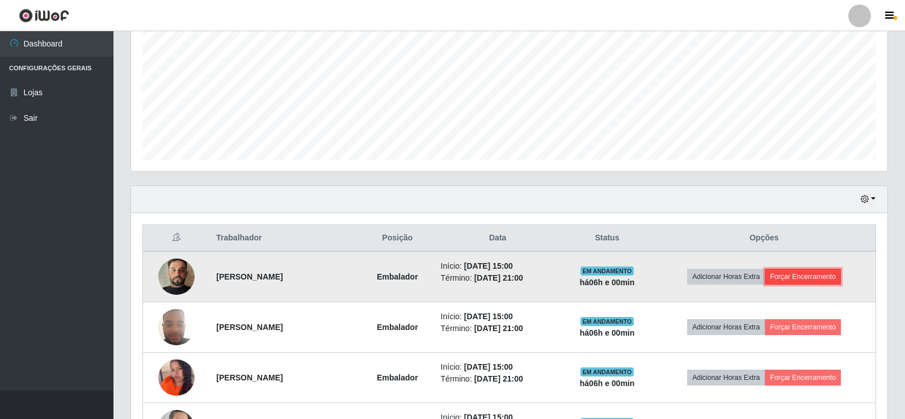
click at [796, 273] on button "Forçar Encerramento" at bounding box center [803, 277] width 76 height 16
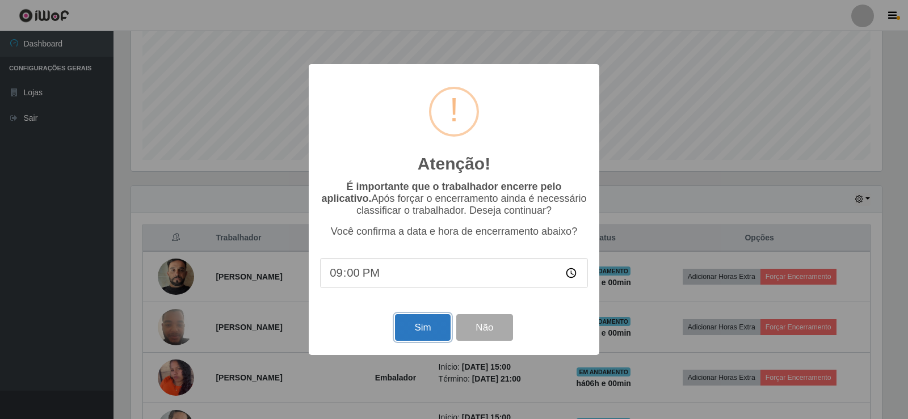
click at [424, 319] on button "Sim" at bounding box center [422, 327] width 55 height 27
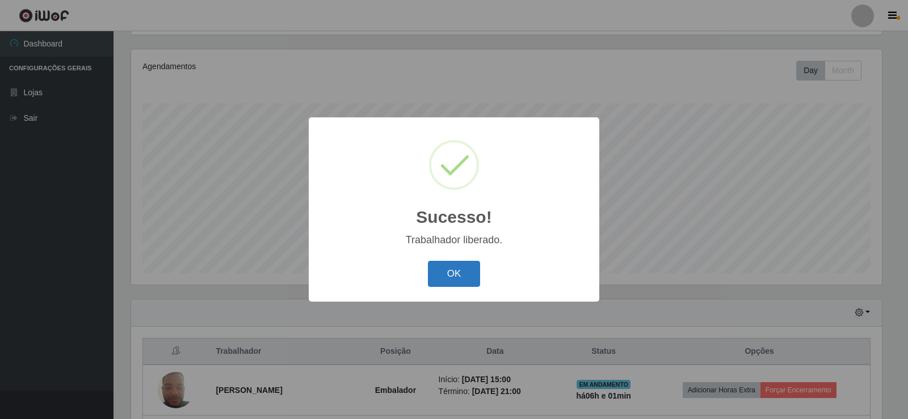
click at [465, 273] on button "OK" at bounding box center [454, 274] width 53 height 27
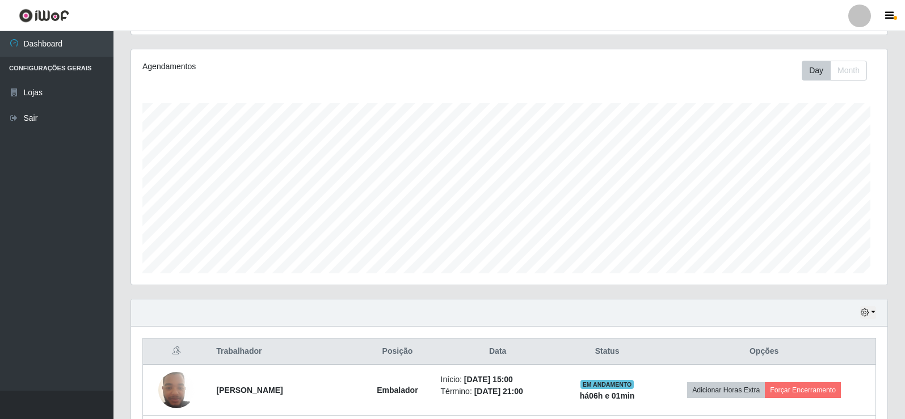
scroll to position [236, 757]
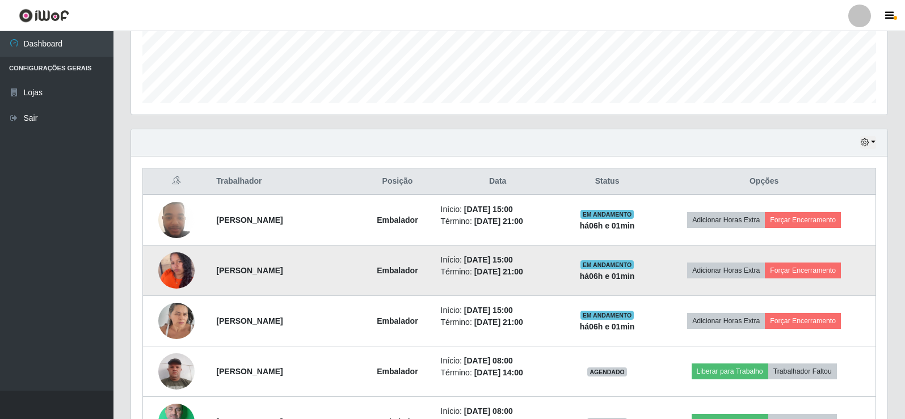
click at [164, 270] on img at bounding box center [176, 270] width 36 height 45
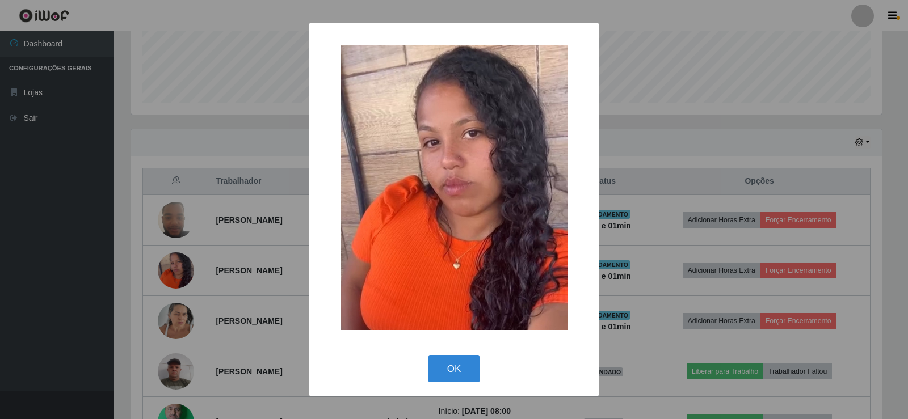
click at [201, 253] on div "× OK Cancel" at bounding box center [454, 209] width 908 height 419
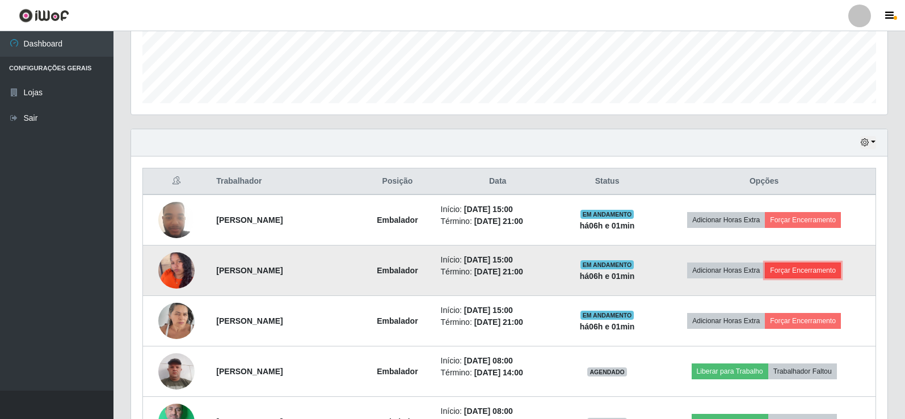
click at [804, 275] on button "Forçar Encerramento" at bounding box center [803, 271] width 76 height 16
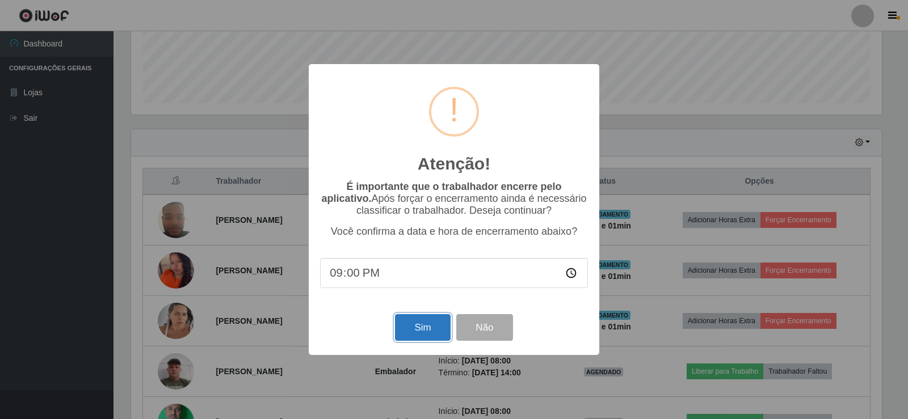
click at [417, 332] on button "Sim" at bounding box center [422, 327] width 55 height 27
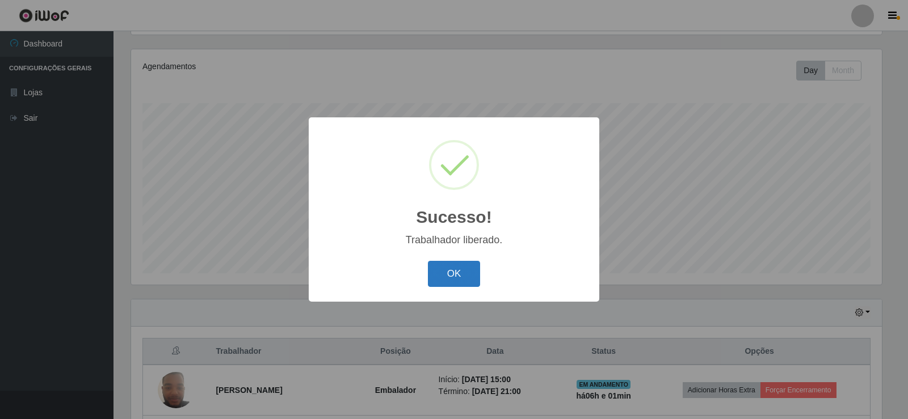
click at [444, 282] on button "OK" at bounding box center [454, 274] width 53 height 27
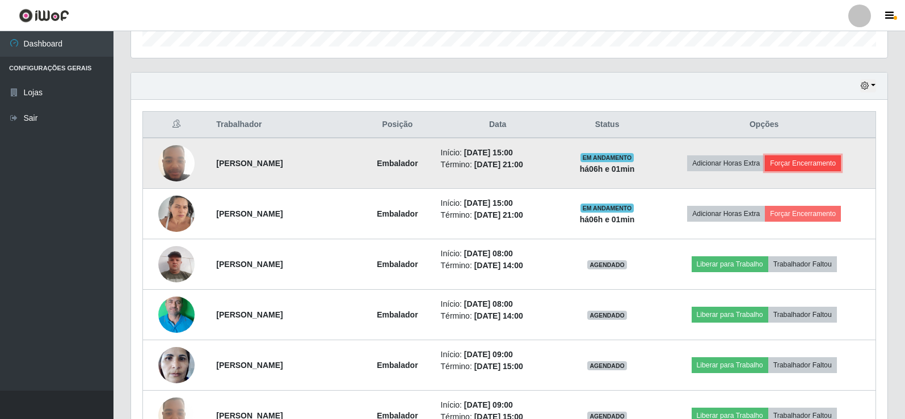
click at [809, 168] on button "Forçar Encerramento" at bounding box center [803, 164] width 76 height 16
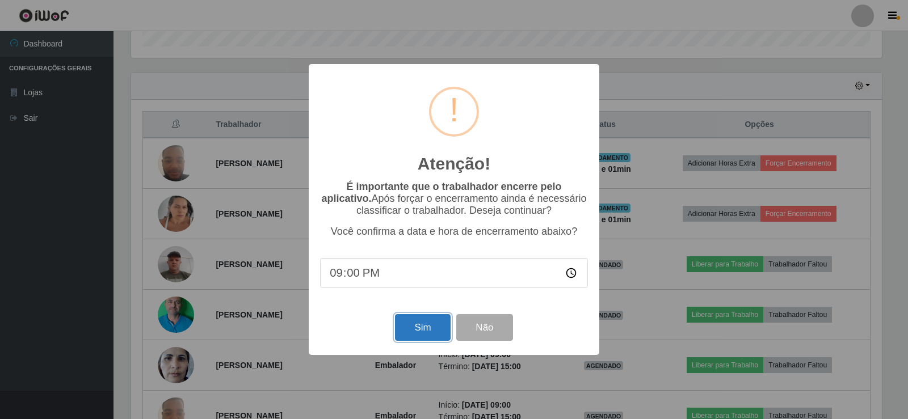
click at [417, 329] on button "Sim" at bounding box center [422, 327] width 55 height 27
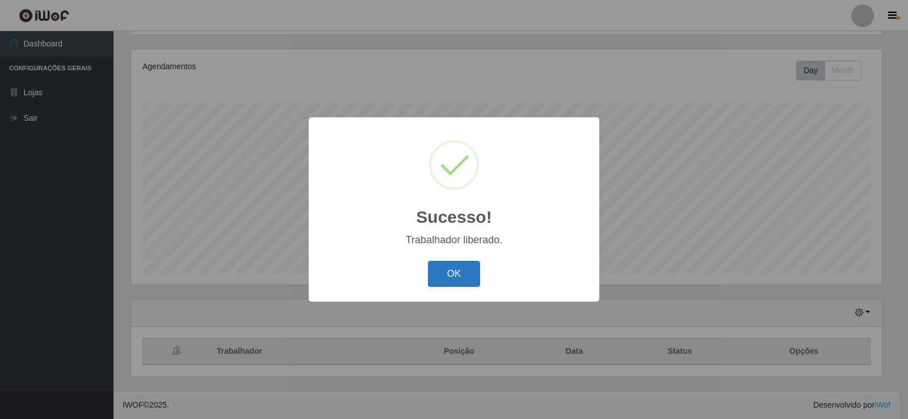
click at [465, 266] on button "OK" at bounding box center [454, 274] width 53 height 27
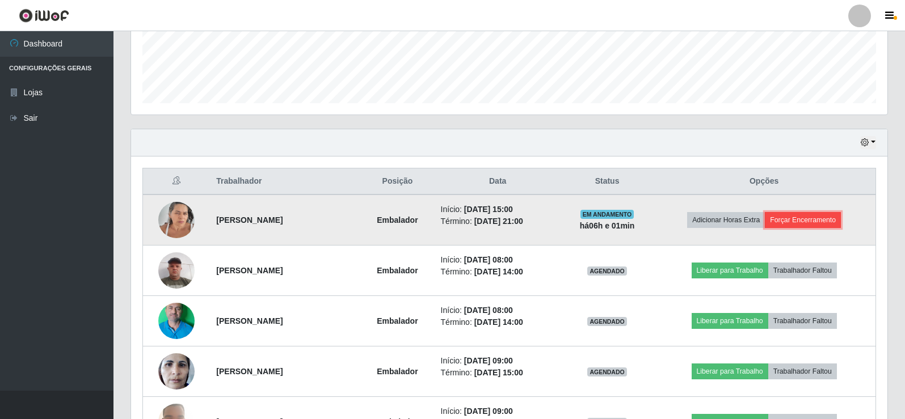
click at [811, 214] on button "Forçar Encerramento" at bounding box center [803, 220] width 76 height 16
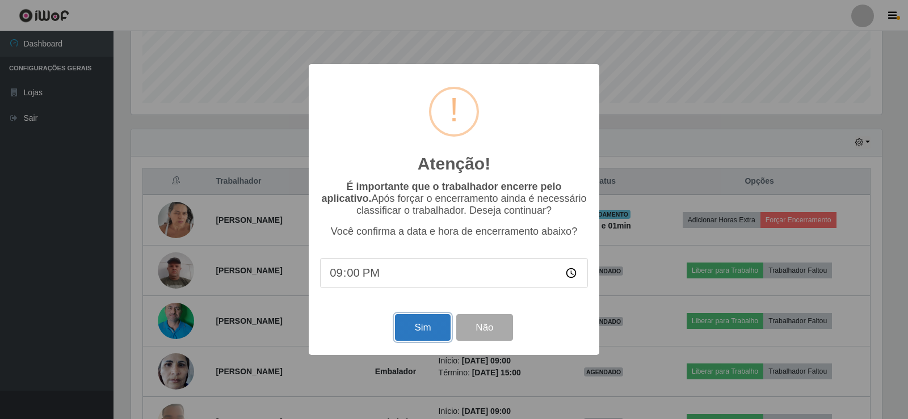
click at [417, 323] on button "Sim" at bounding box center [422, 327] width 55 height 27
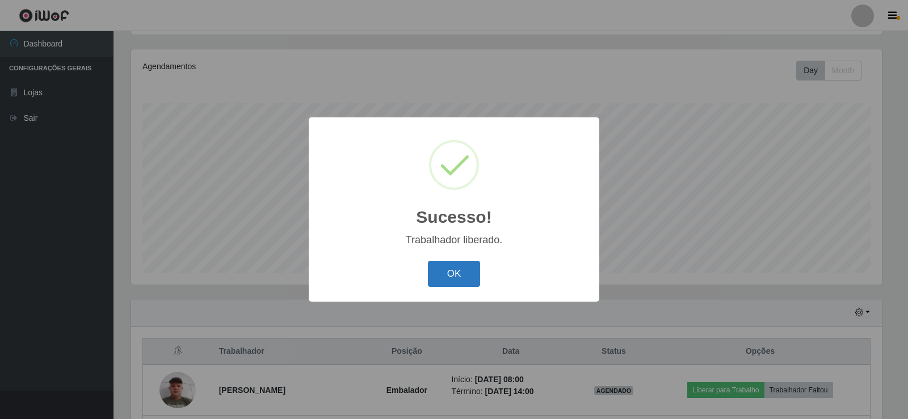
click at [448, 271] on button "OK" at bounding box center [454, 274] width 53 height 27
